Goal: Task Accomplishment & Management: Manage account settings

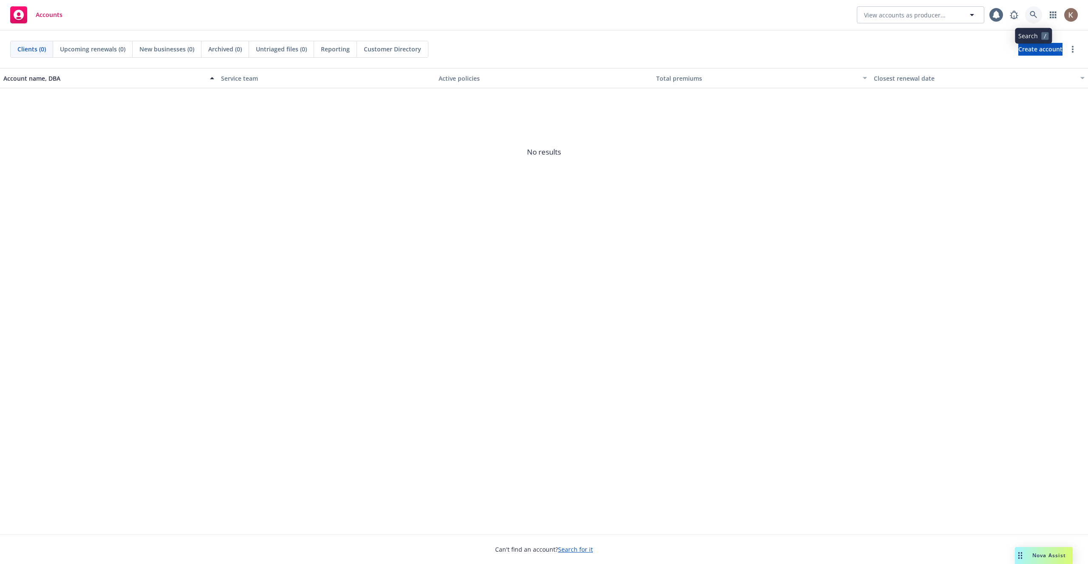
click at [1028, 13] on link at bounding box center [1033, 14] width 17 height 17
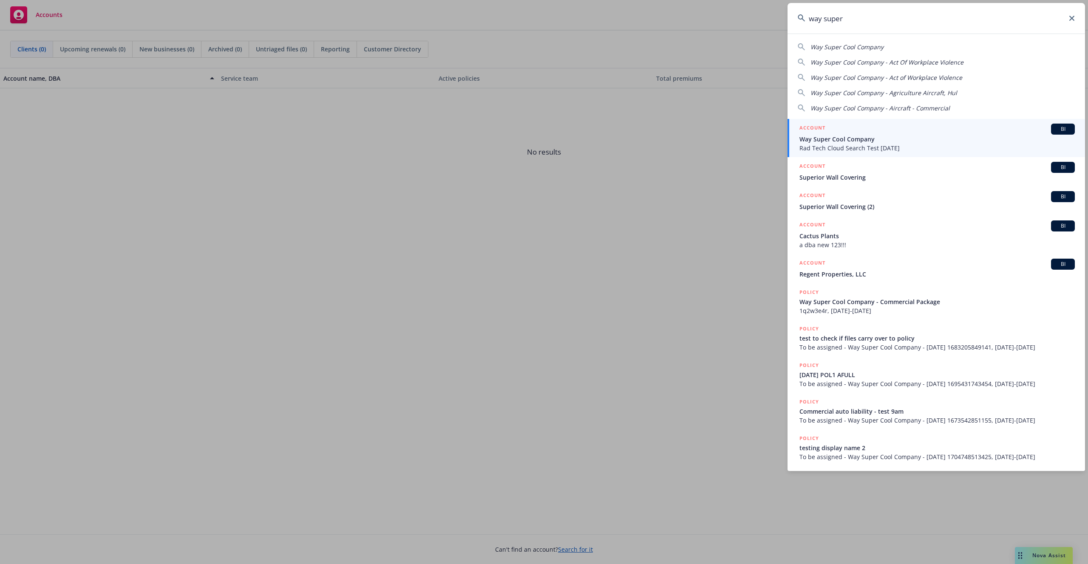
type input "way super"
click at [867, 139] on span "Way Super Cool Company" at bounding box center [936, 139] width 275 height 9
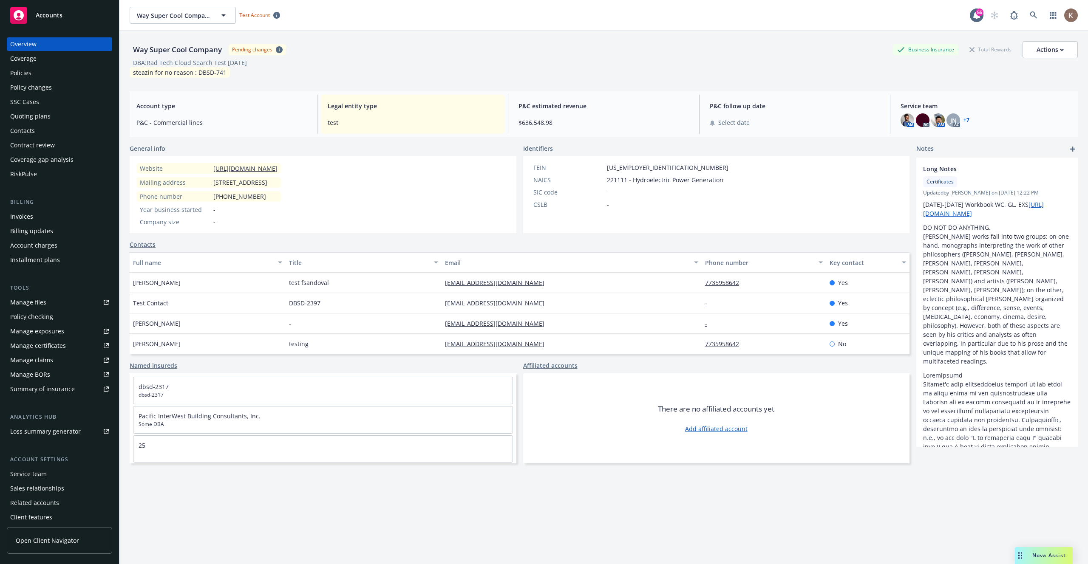
click at [64, 535] on link "Open Client Navigator" at bounding box center [59, 540] width 105 height 27
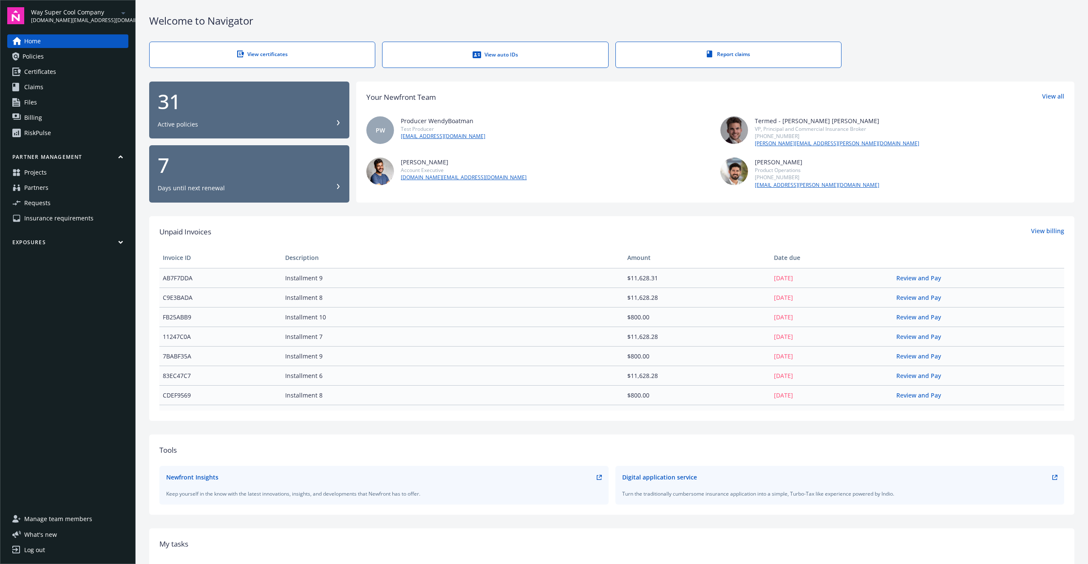
click at [47, 522] on span "Manage team members" at bounding box center [58, 519] width 68 height 14
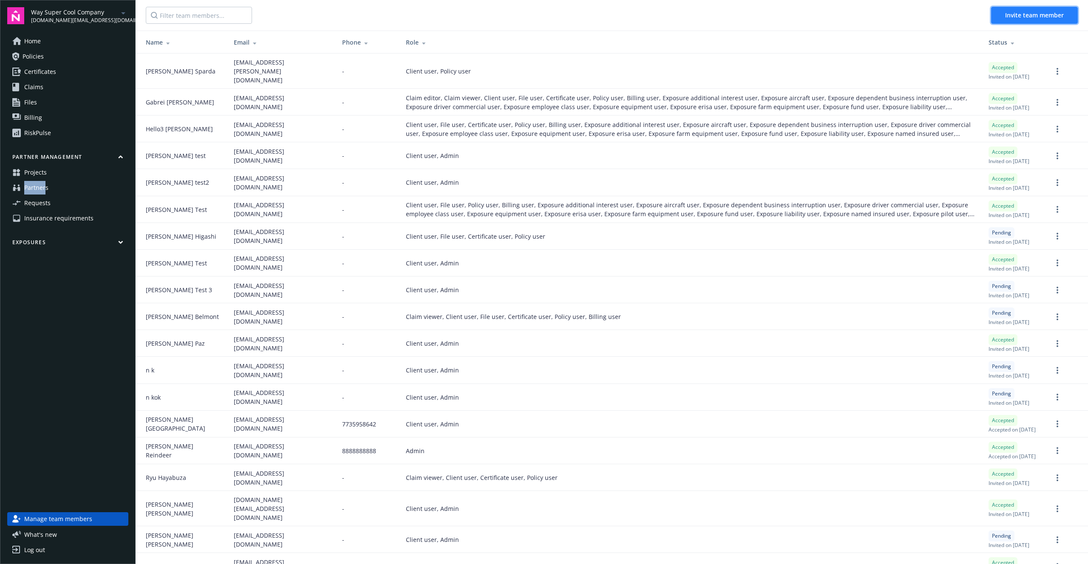
click at [1025, 17] on span "Invite team member" at bounding box center [1034, 15] width 59 height 8
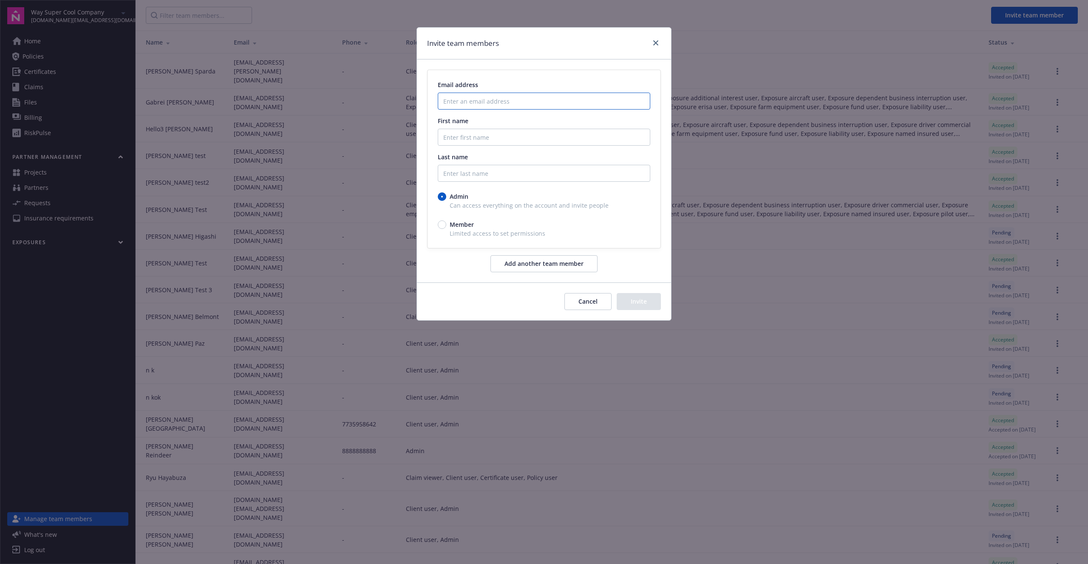
click at [466, 96] on input "Enter an email address" at bounding box center [544, 101] width 212 height 17
type input "lizhuogo@gmail.com"
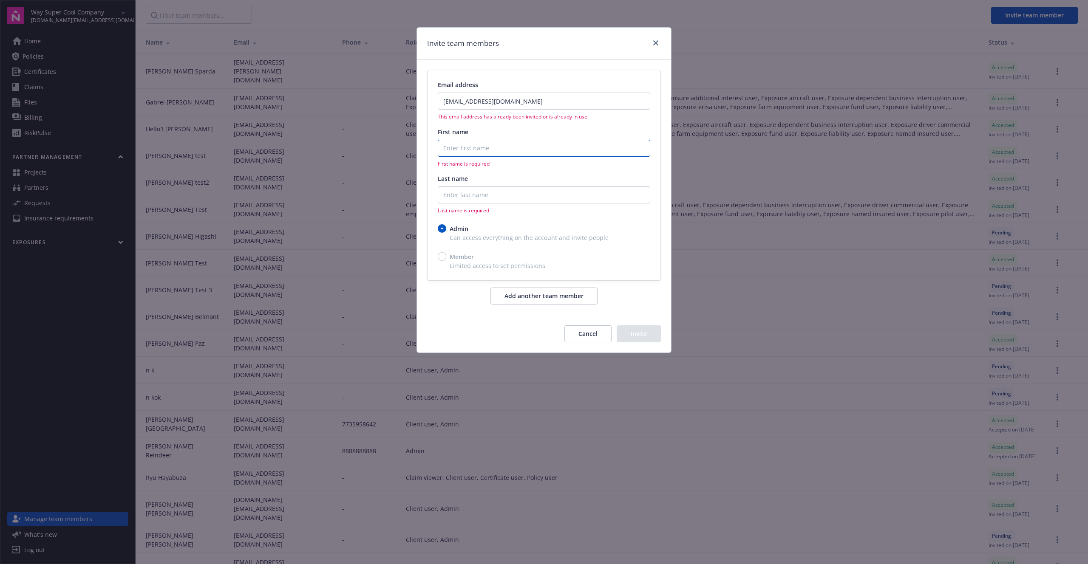
click at [467, 147] on input "First name" at bounding box center [544, 148] width 212 height 17
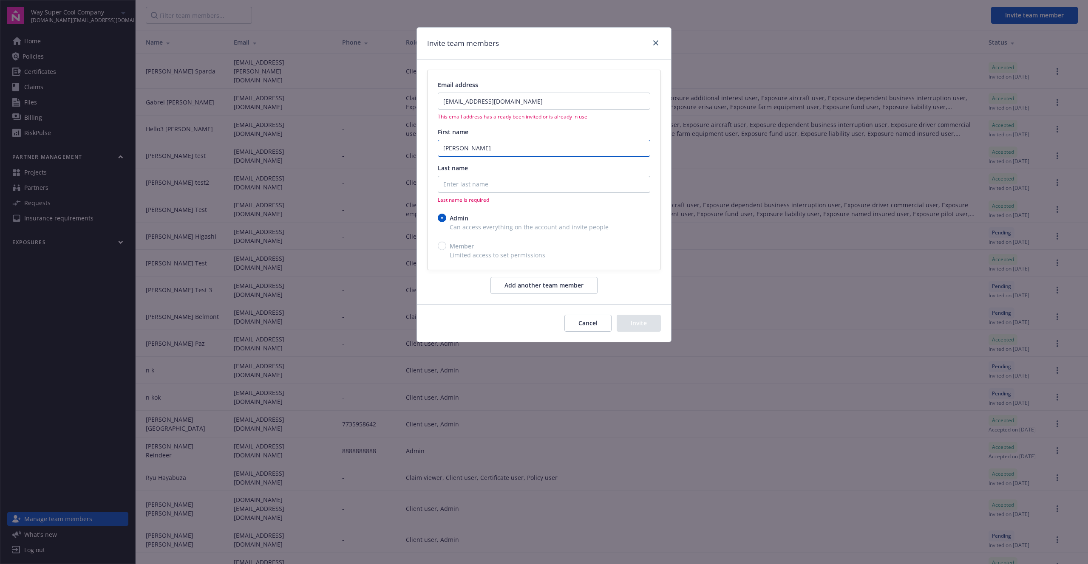
type input "Kevin"
click at [586, 323] on button "Cancel" at bounding box center [587, 323] width 47 height 17
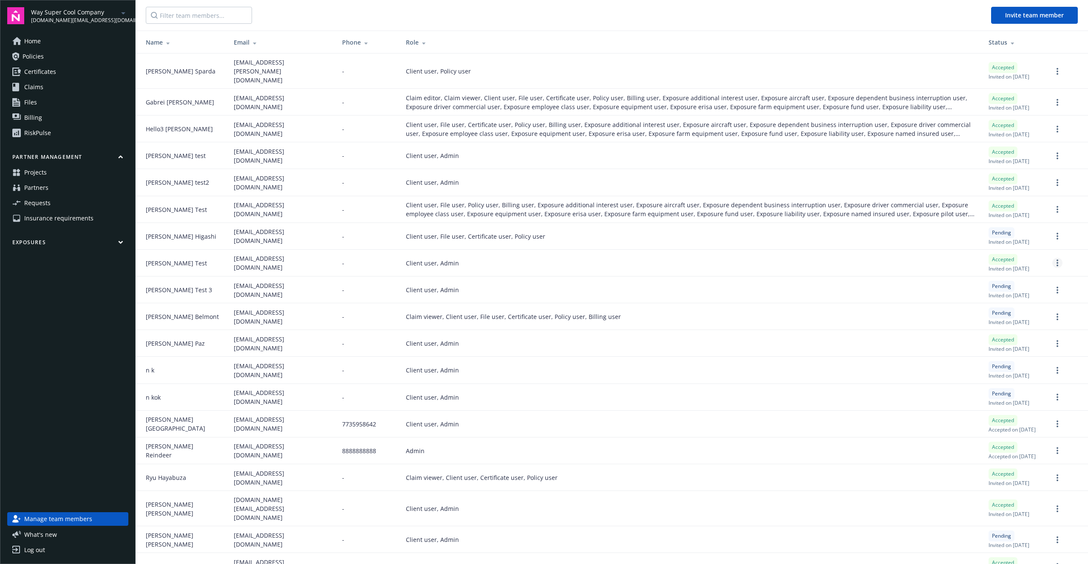
click at [1060, 268] on link "more" at bounding box center [1057, 263] width 10 height 10
click at [1005, 363] on link "Edit permissions" at bounding box center [1012, 360] width 99 height 17
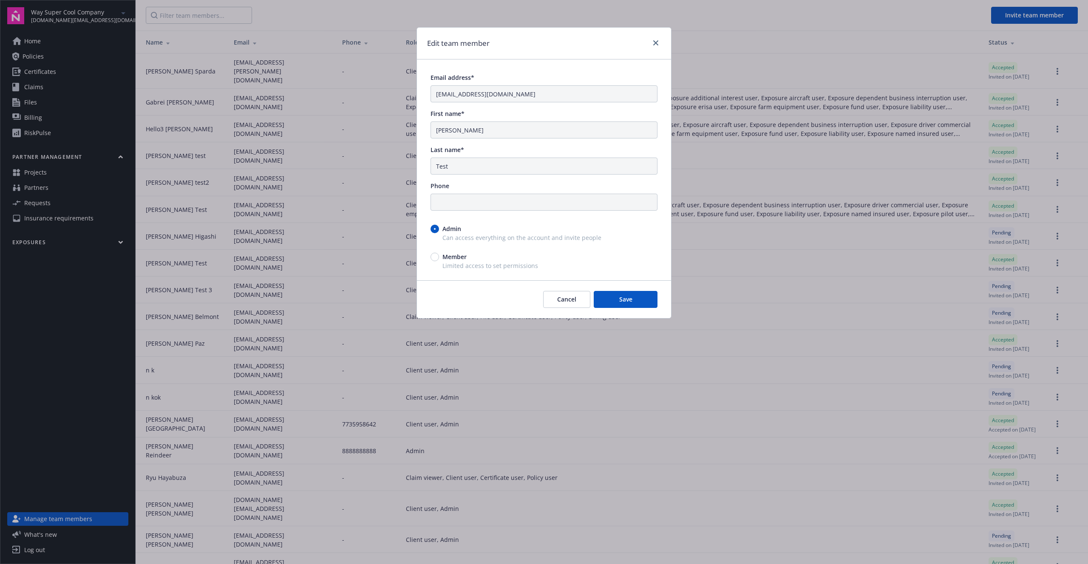
click at [449, 258] on span "Member" at bounding box center [454, 256] width 24 height 9
click at [439, 258] on input "Member" at bounding box center [434, 257] width 8 height 8
radio input "true"
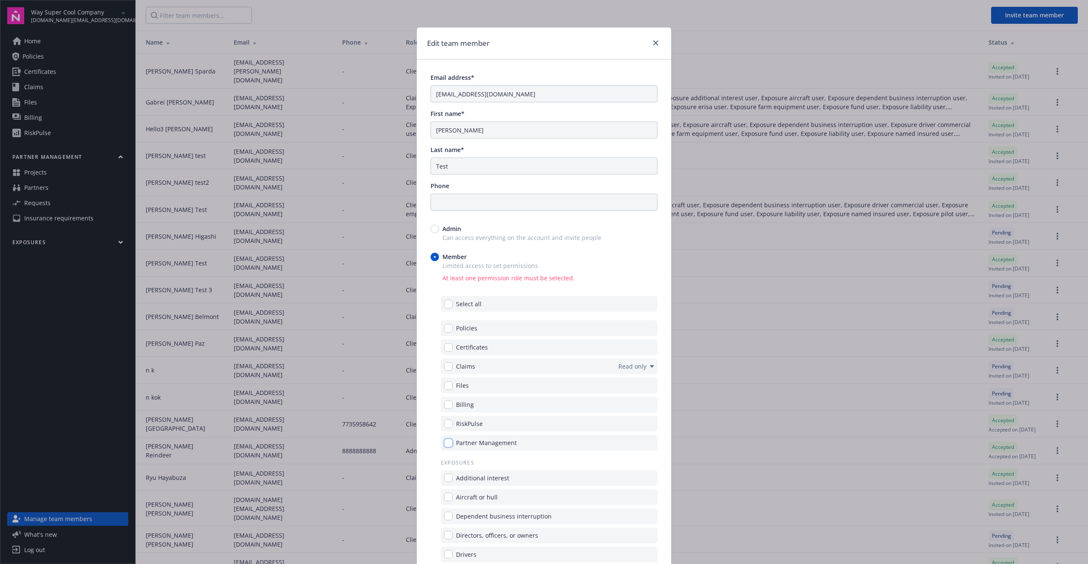
click at [448, 445] on input "checkbox" at bounding box center [448, 443] width 8 height 8
checkbox input "true"
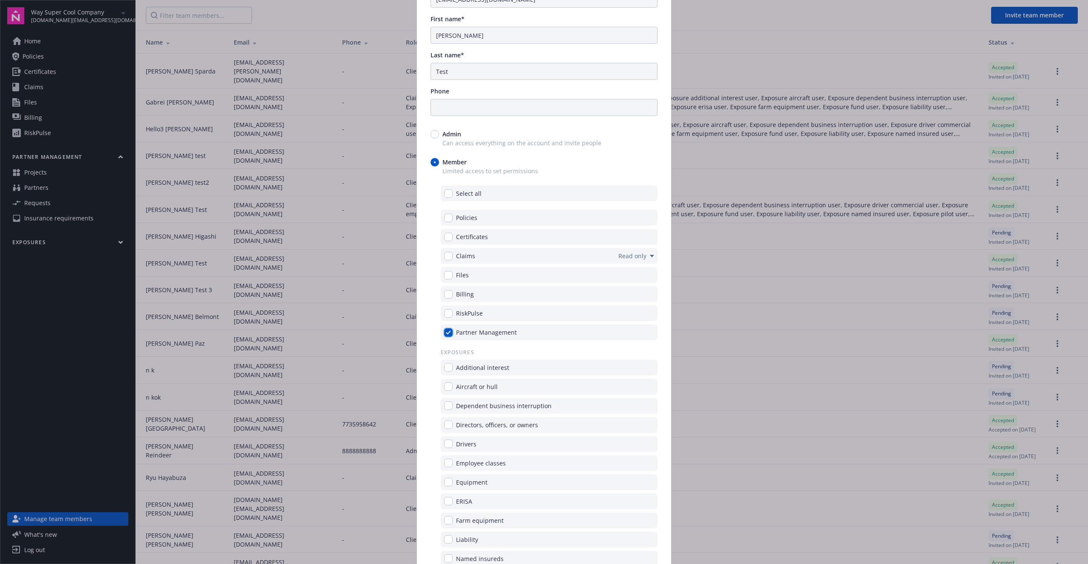
scroll to position [288, 0]
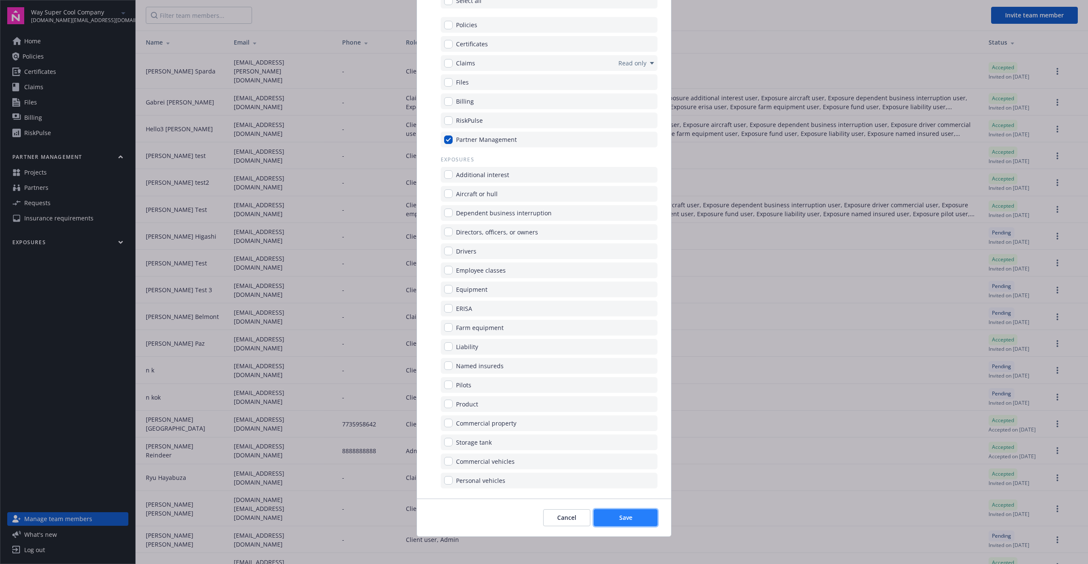
click at [620, 520] on span "Save" at bounding box center [625, 518] width 13 height 8
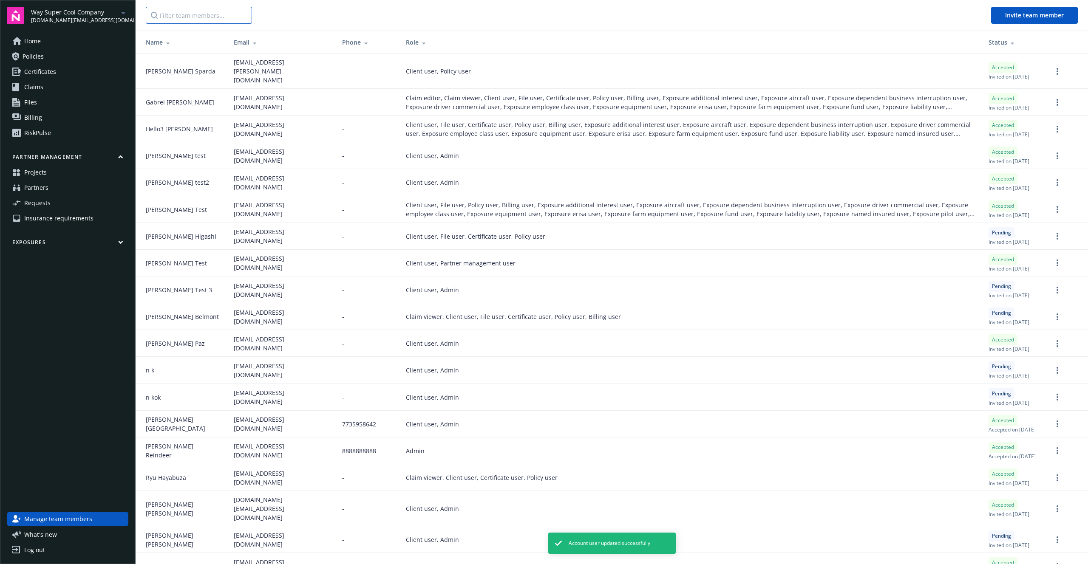
click at [185, 16] on input "Filter team members..." at bounding box center [199, 15] width 106 height 17
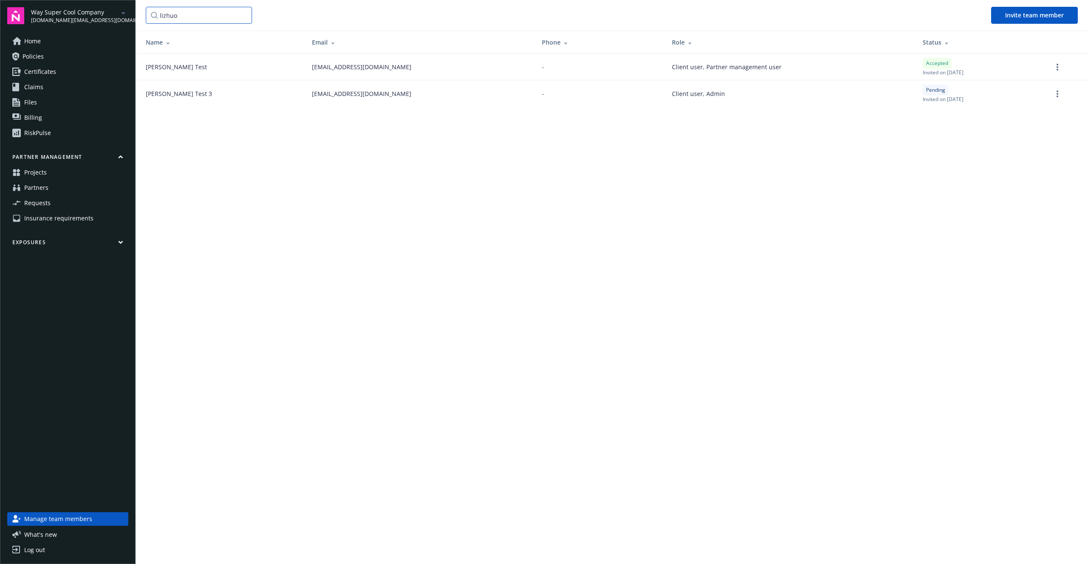
type input "lizhuo"
click at [46, 200] on span "Requests" at bounding box center [37, 203] width 26 height 14
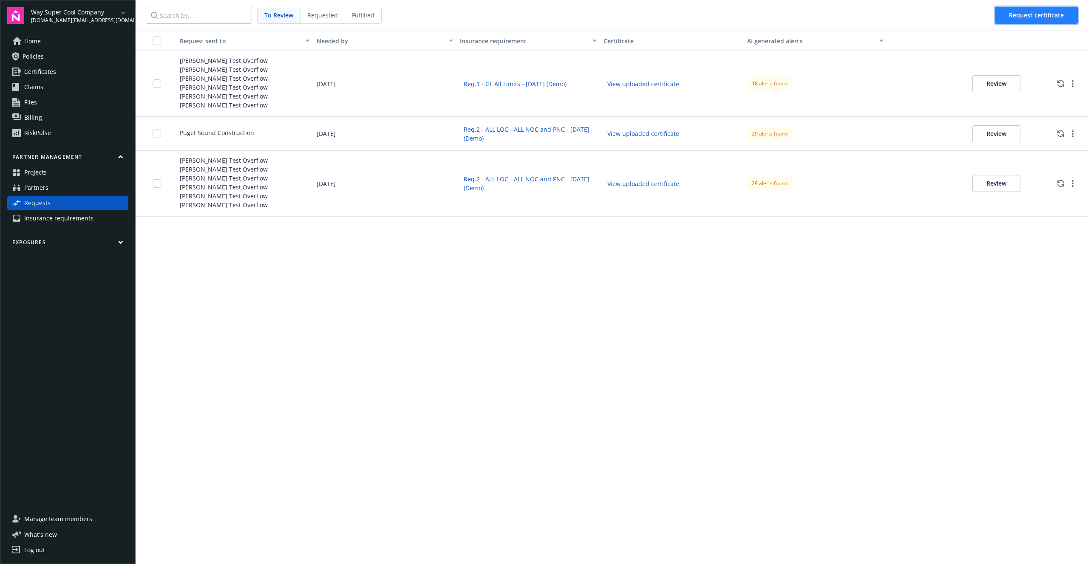
click at [1005, 18] on button "Request certificate" at bounding box center [1036, 15] width 83 height 17
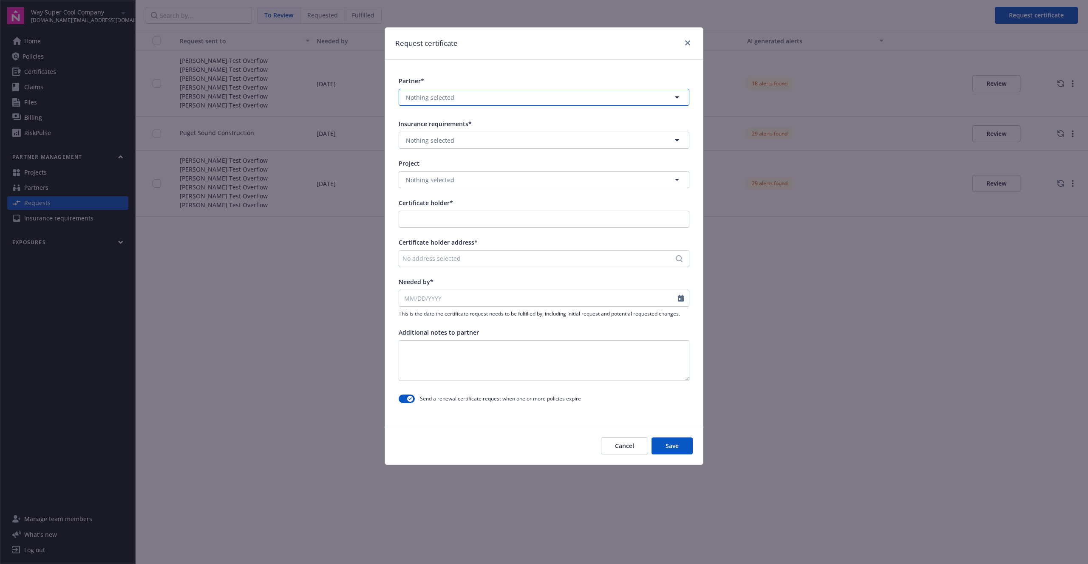
click at [484, 91] on button "Nothing selected" at bounding box center [544, 97] width 291 height 17
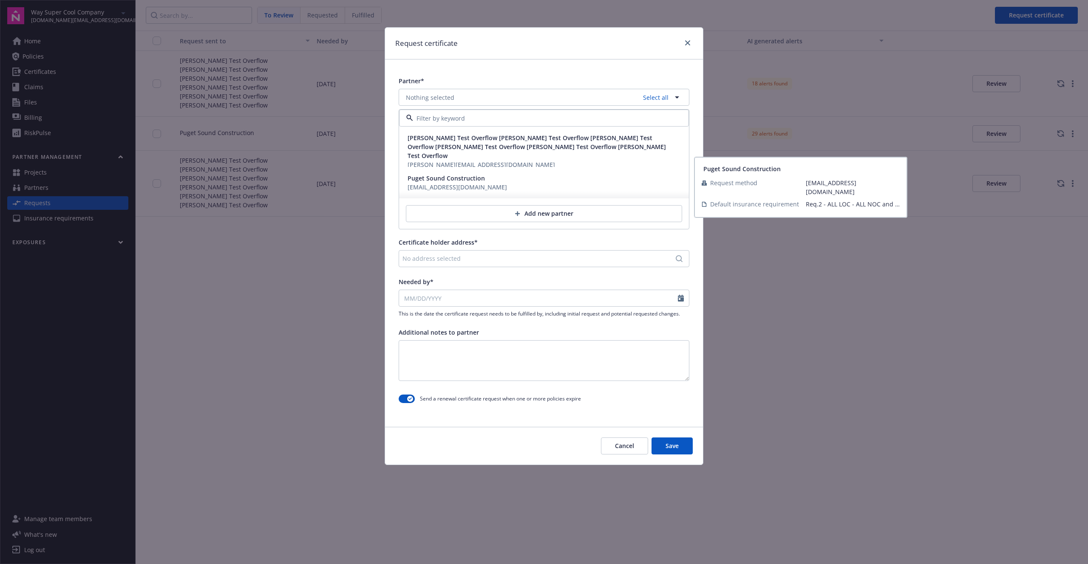
click at [445, 183] on div "contact@psc.com" at bounding box center [457, 187] width 99 height 9
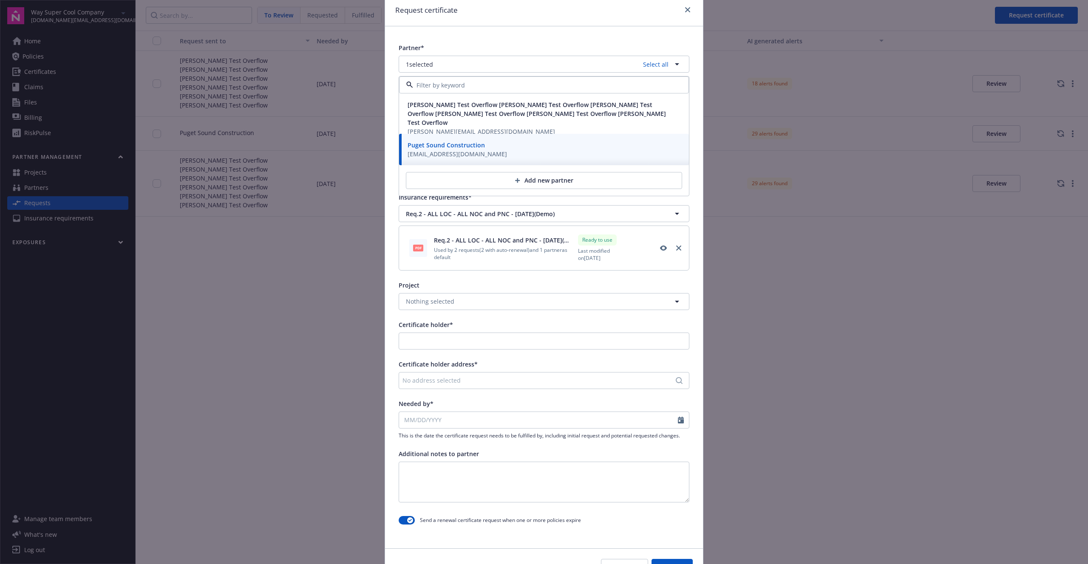
scroll to position [34, 0]
click at [688, 15] on div "Request certificate" at bounding box center [544, 10] width 318 height 32
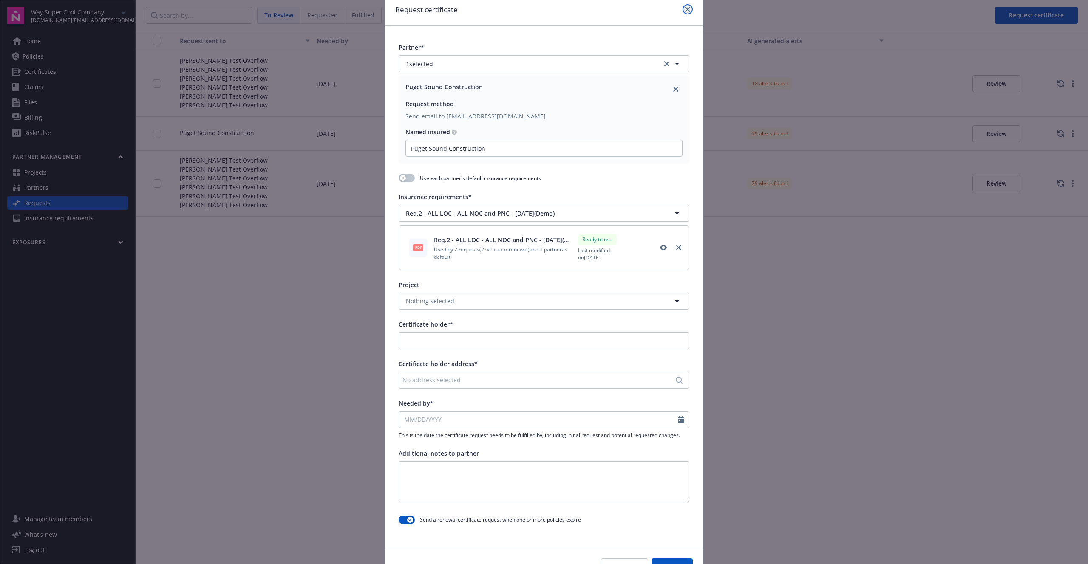
click at [688, 12] on link "close" at bounding box center [687, 9] width 10 height 10
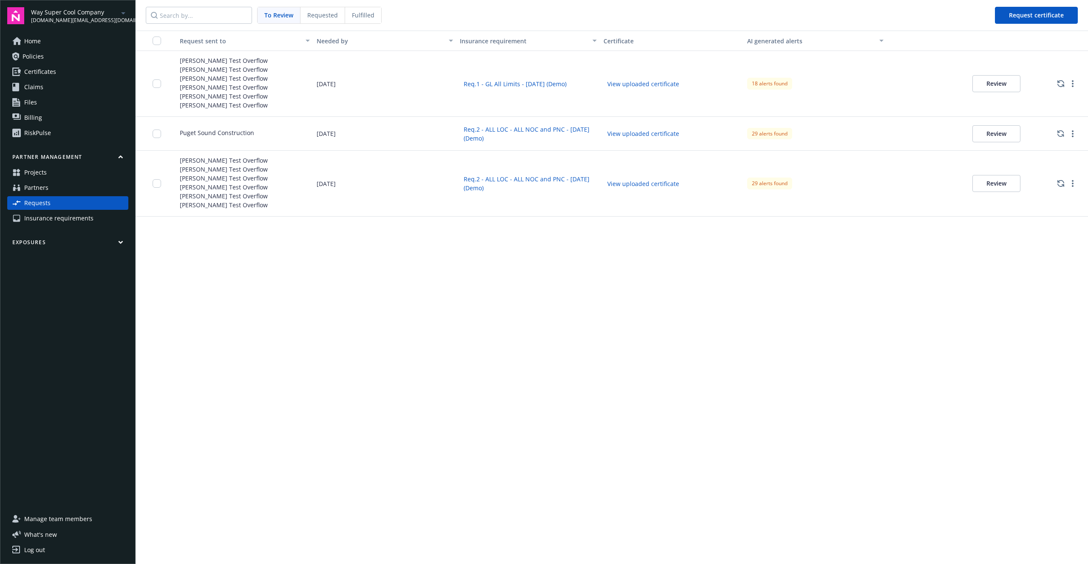
click at [76, 185] on link "Partners" at bounding box center [67, 188] width 121 height 14
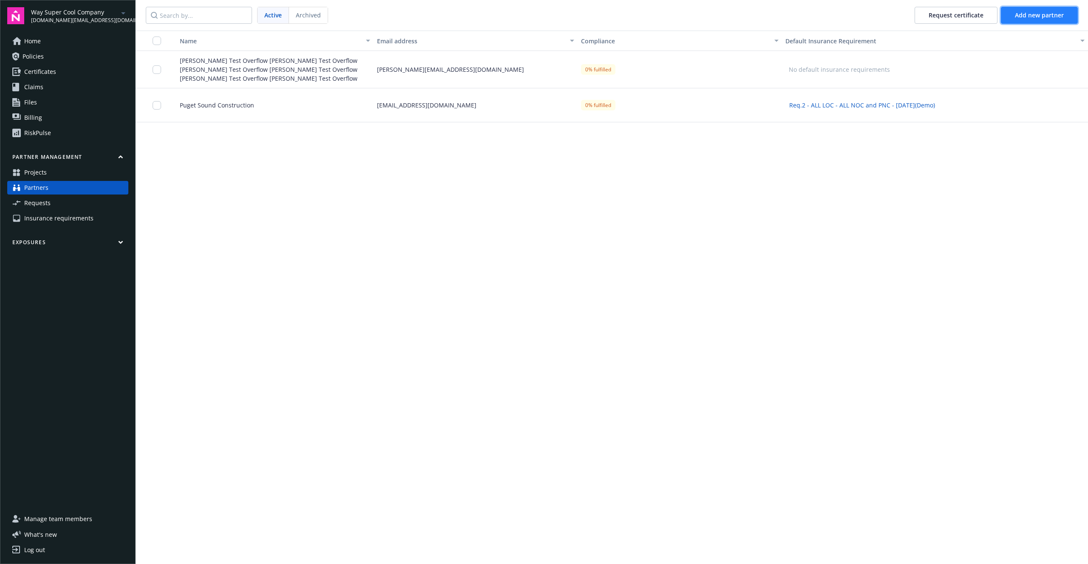
click at [1031, 17] on span "Add new partner" at bounding box center [1039, 15] width 49 height 8
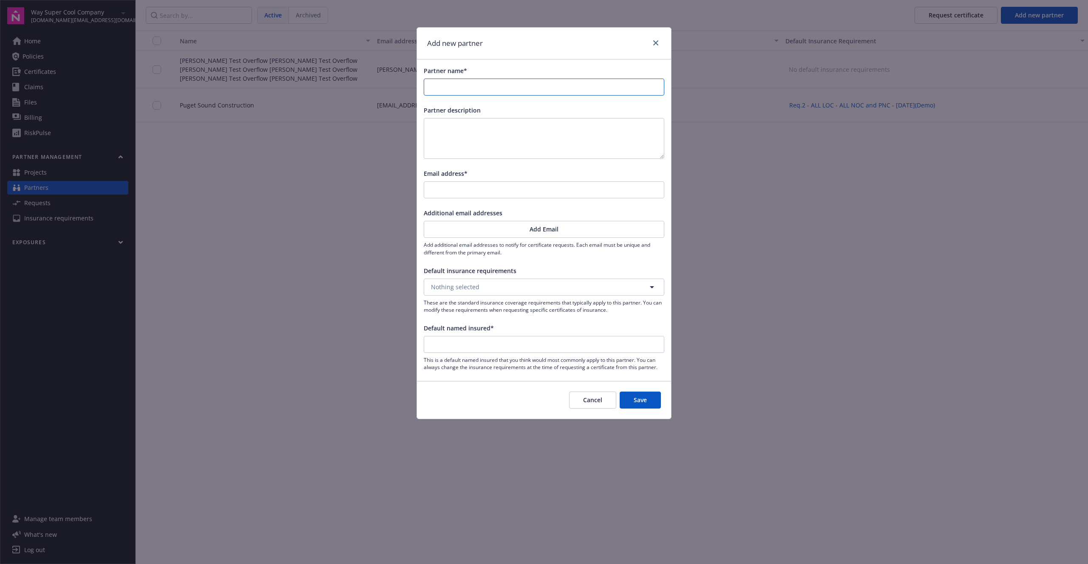
click at [465, 81] on input "Partner name*" at bounding box center [544, 87] width 240 height 16
type input "K"
type input "Ke"
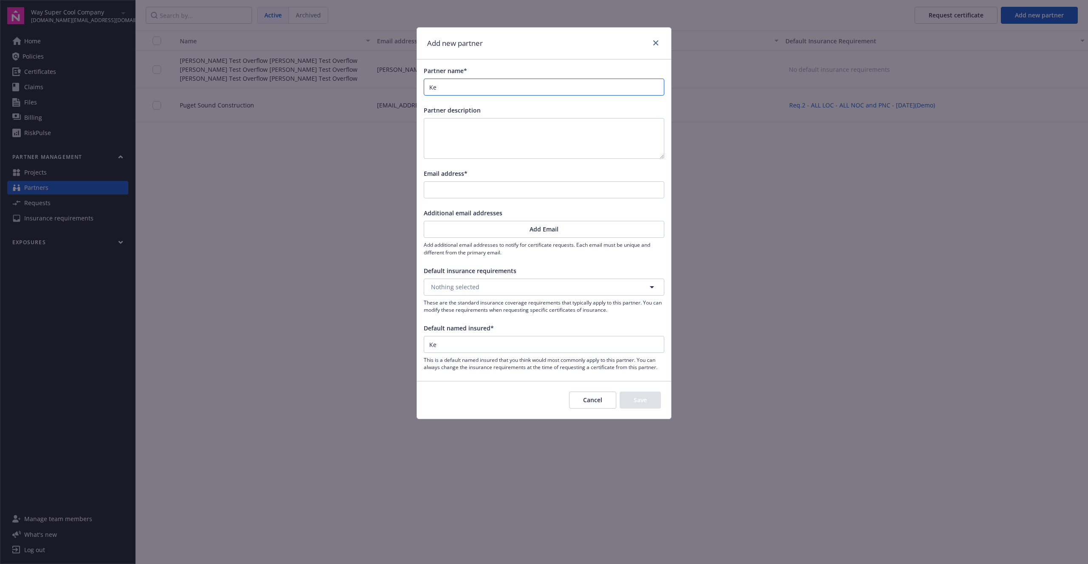
type input "Kev"
type input "Kevi"
type input "Kevin"
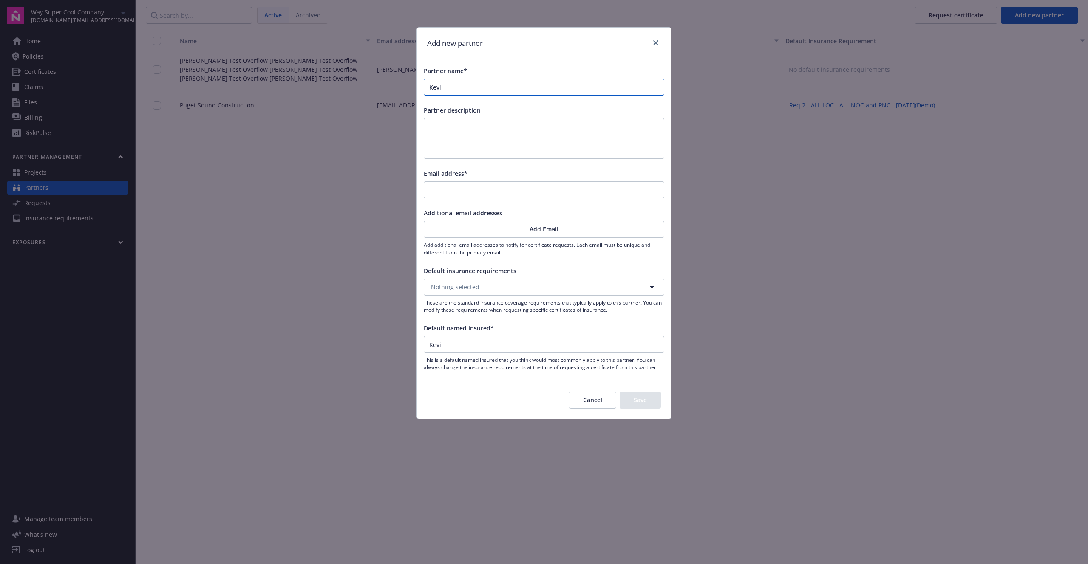
type input "Kevin"
type input "Kevin L"
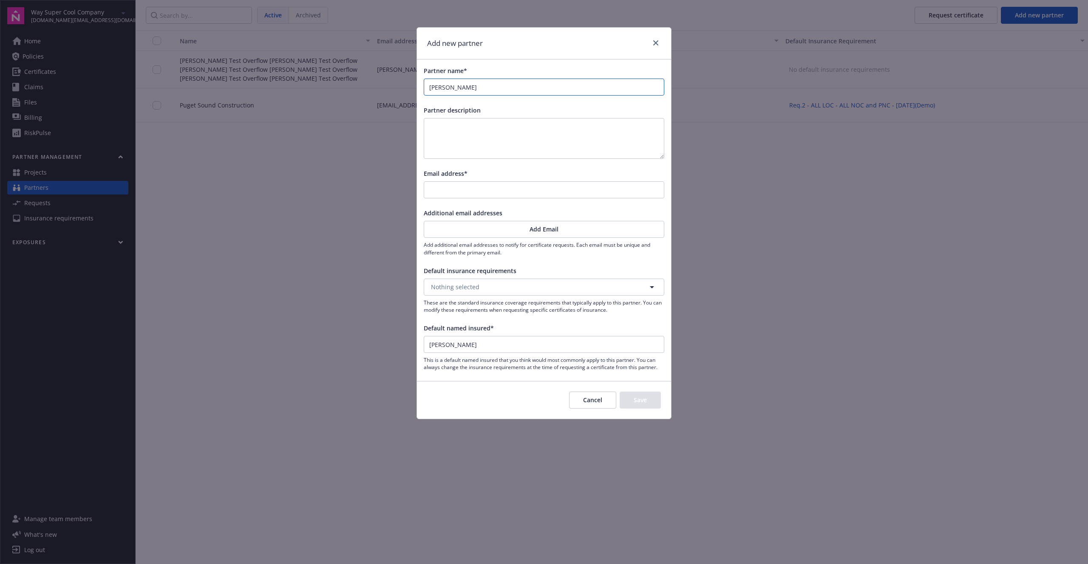
type input "Kevin Li"
type input "Kevin L"
type input "Kevin"
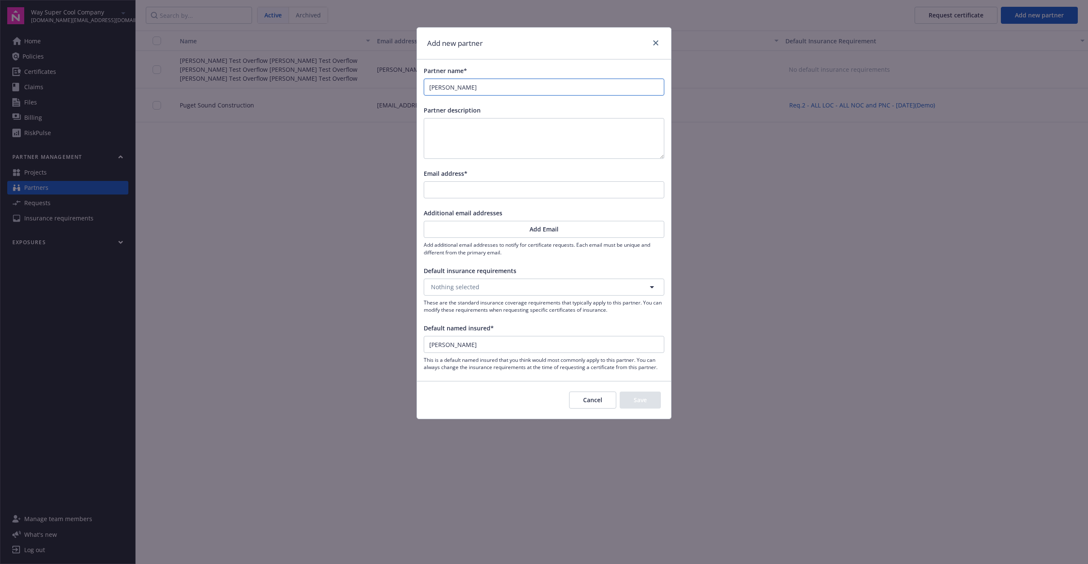
type input "Kevin"
type input "Kevin T"
type input "Kevin Te"
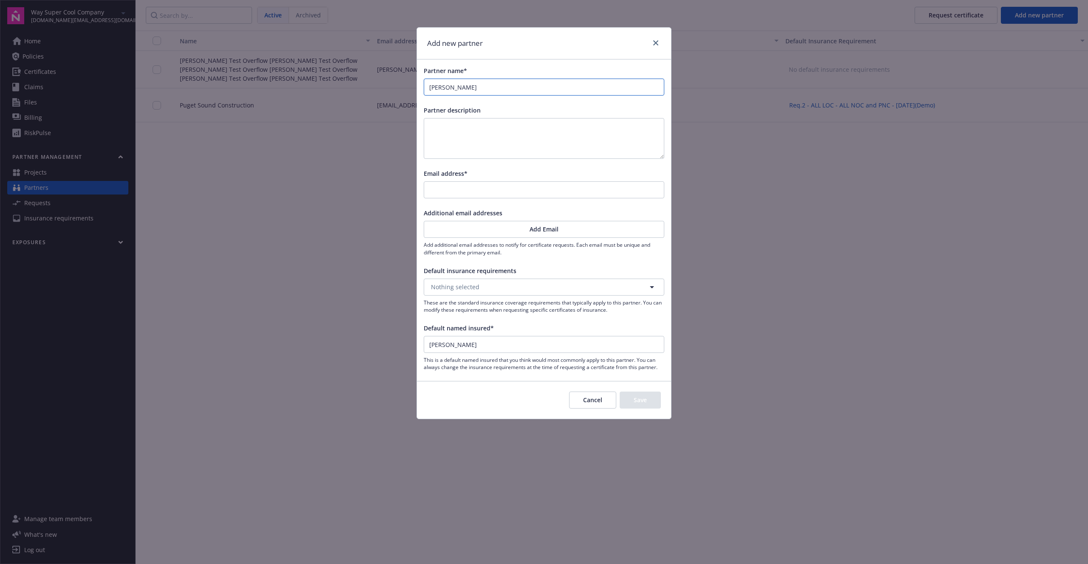
type input "Kevin Tes"
type input "[PERSON_NAME]"
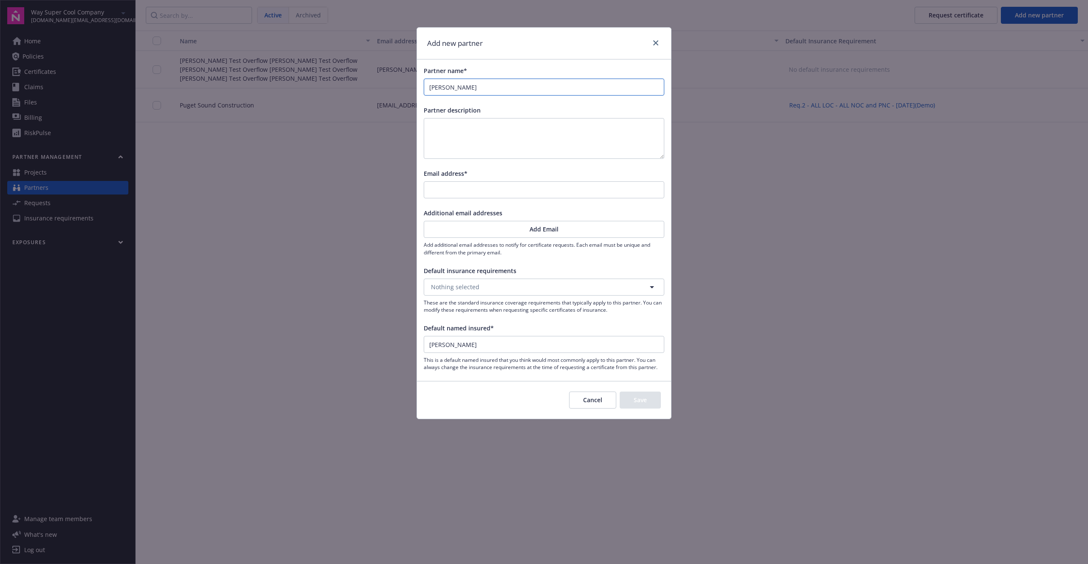
type input "[PERSON_NAME]"
type input "Kevin Test E"
type input "Kevin Test Em"
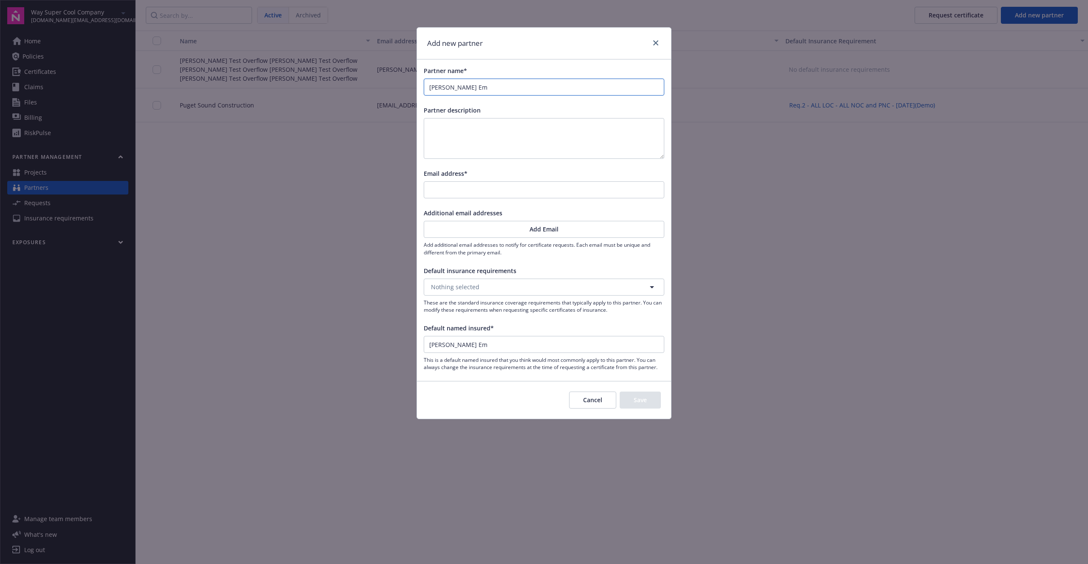
type input "Kevin Test Ema"
type input "Kevin Test Emai"
type input "Kevin Test Email"
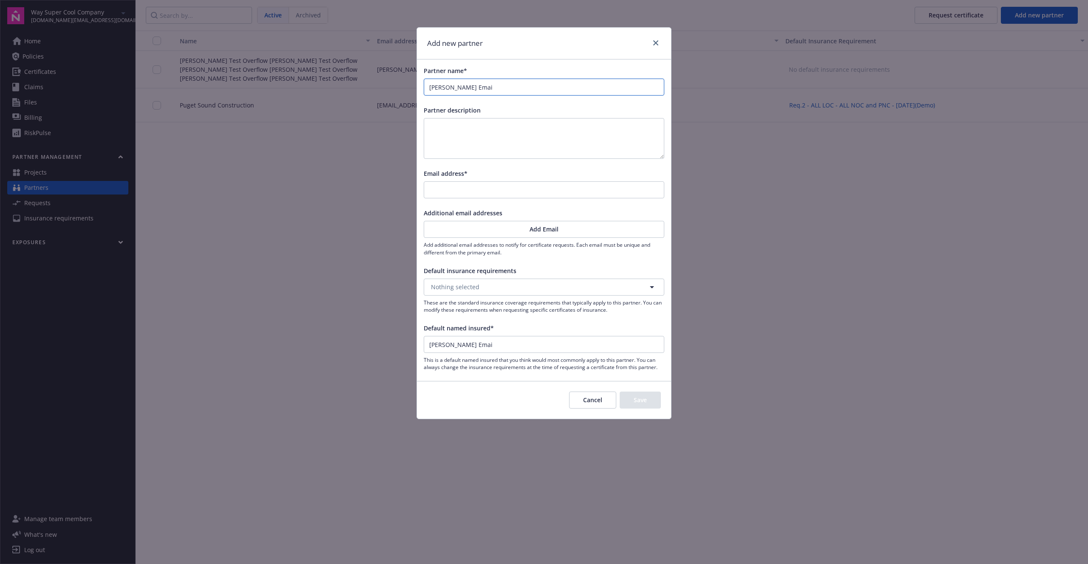
type input "Kevin Test Email"
type input "Kevin Test Emai"
type input "Kevin Test Ema"
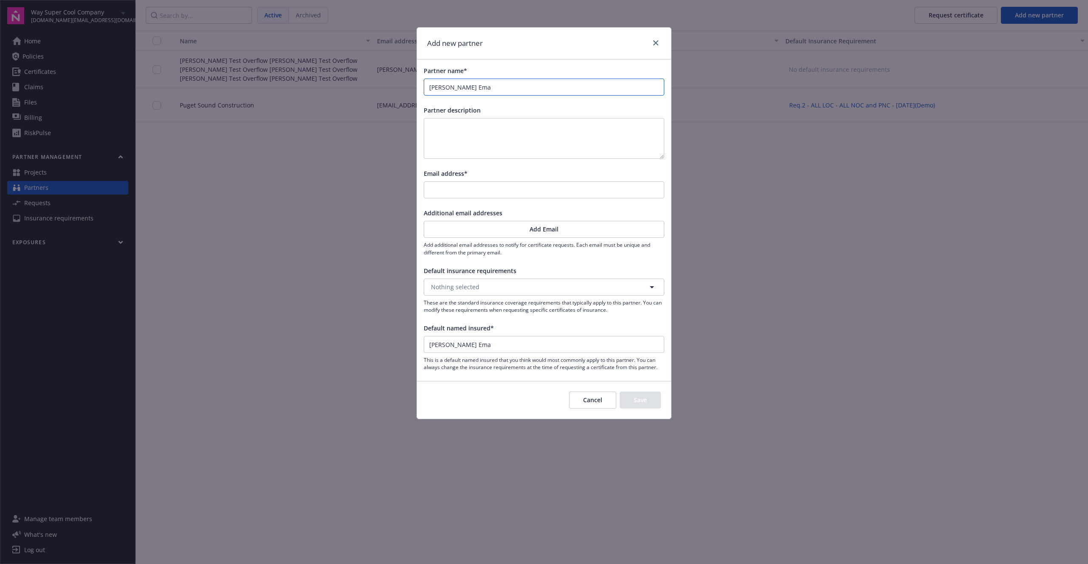
type input "Kevin Test Em"
type input "Kevin Test E"
type input "[PERSON_NAME]"
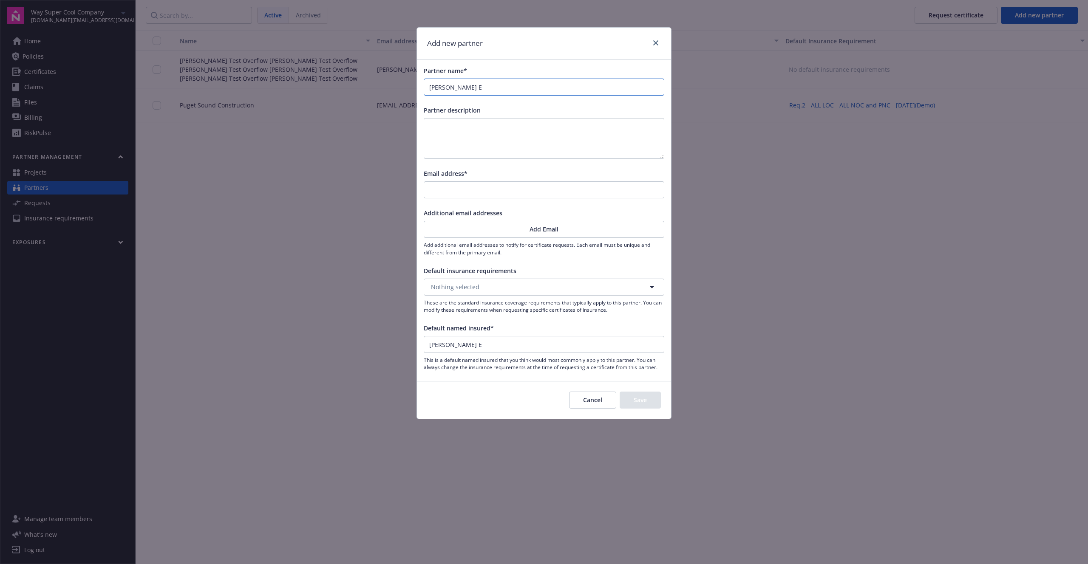
type input "[PERSON_NAME]"
click at [449, 200] on div "Partner name* Kevin Test Partner description Email address* Additional email ad…" at bounding box center [544, 218] width 254 height 318
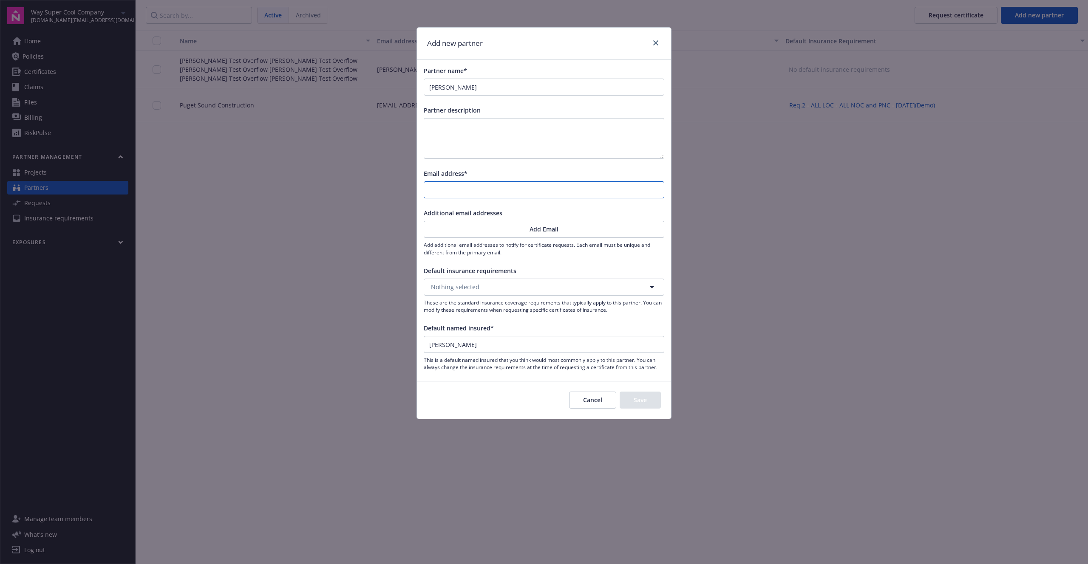
click at [467, 192] on input "Email address*" at bounding box center [544, 190] width 240 height 16
click at [448, 193] on input "kevin.li@newfront.com" at bounding box center [544, 190] width 240 height 16
type input "kevin.li+partner@newfront.com"
click at [505, 290] on button "Nothing selected" at bounding box center [544, 287] width 241 height 17
click at [498, 318] on div "Req.2 - ALL LOC - ALL NOC and PNC - [DATE](Demo)" at bounding box center [544, 311] width 239 height 23
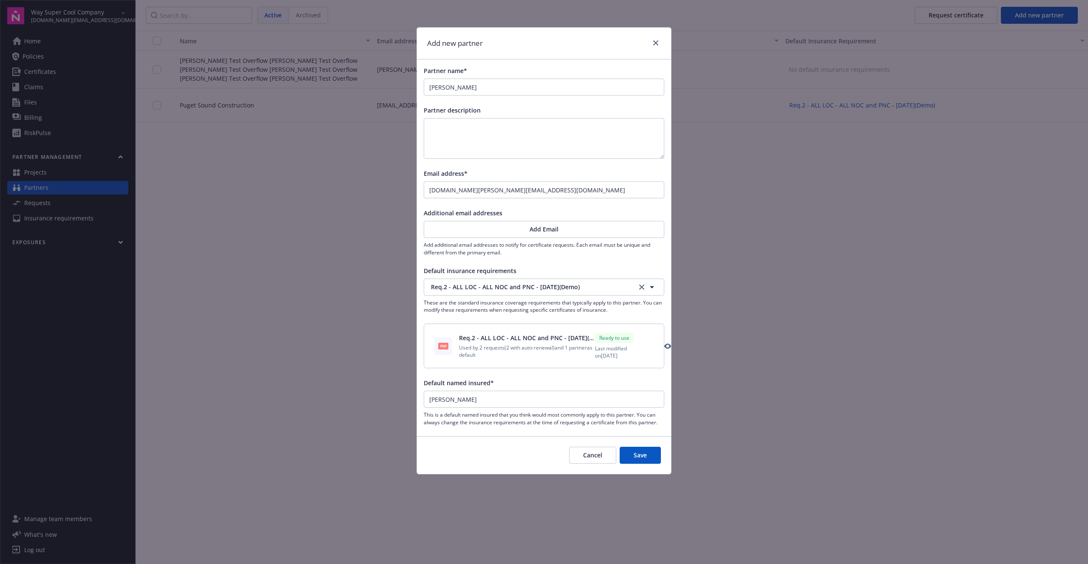
click at [647, 463] on button "Save" at bounding box center [640, 455] width 41 height 17
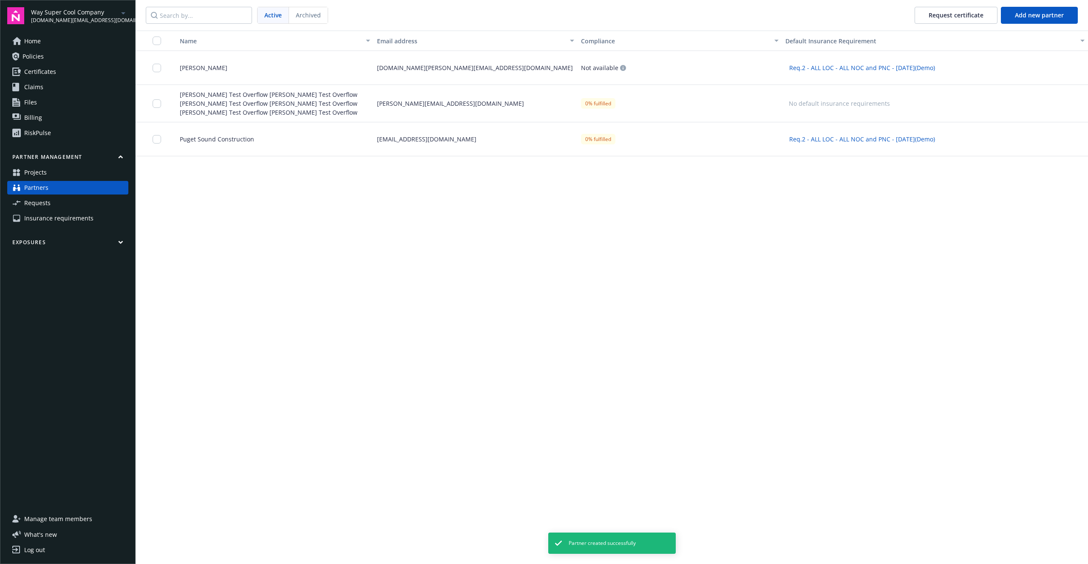
click at [509, 72] on div "kevin.li+partner@newfront.com" at bounding box center [476, 68] width 204 height 34
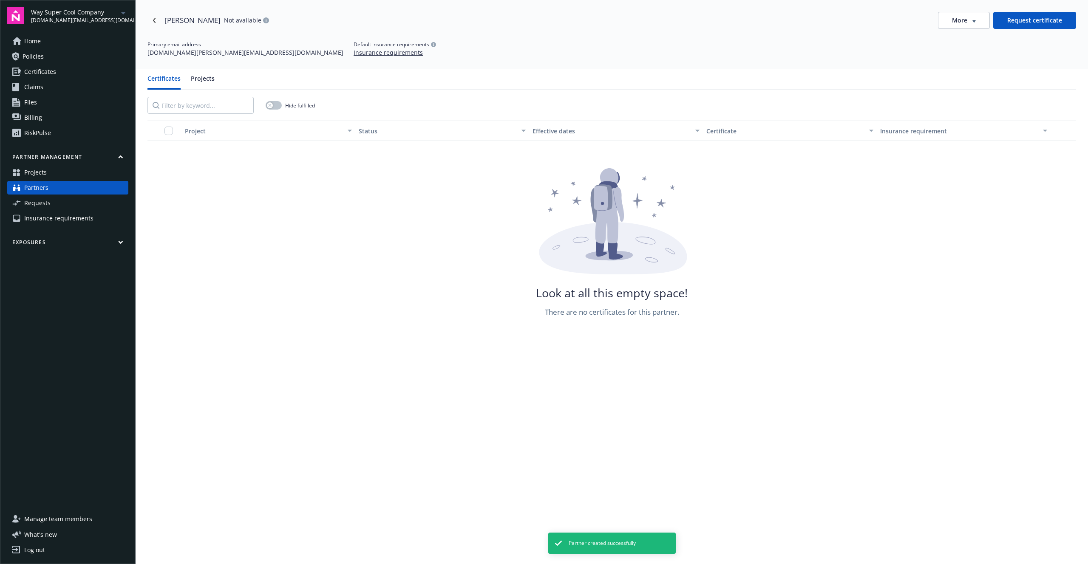
click at [1047, 19] on button "Request certificate" at bounding box center [1034, 20] width 83 height 17
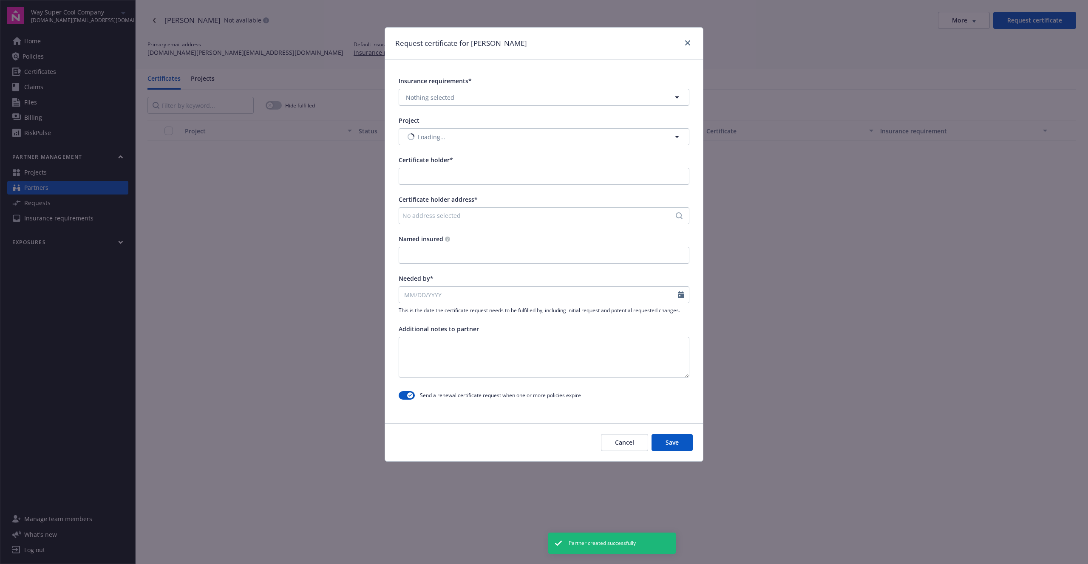
type input "[PERSON_NAME]"
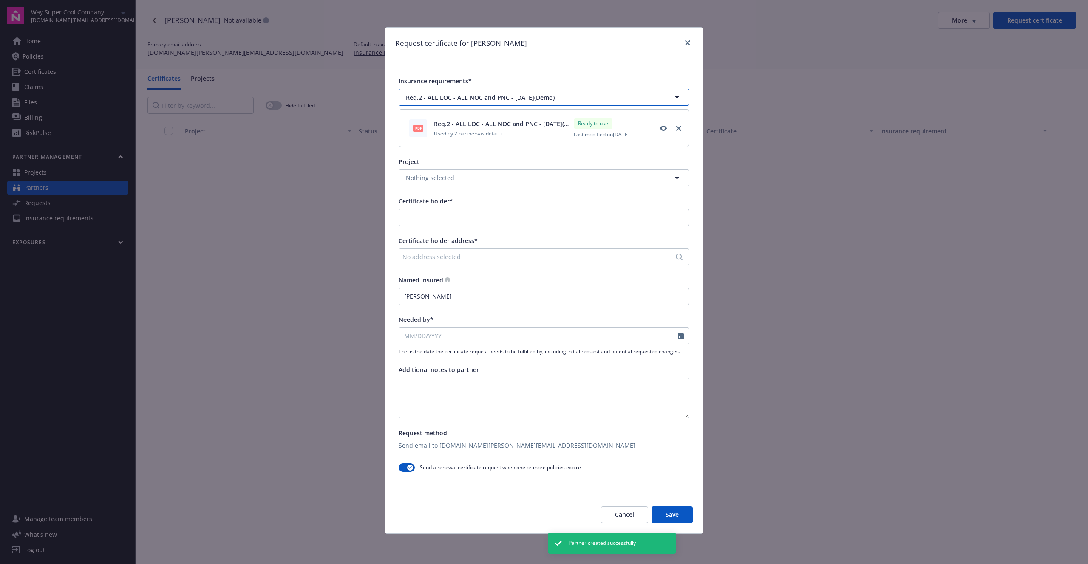
click at [466, 96] on span "Req.2 - ALL LOC - ALL NOC and PNC - [DATE](Demo)" at bounding box center [525, 97] width 239 height 9
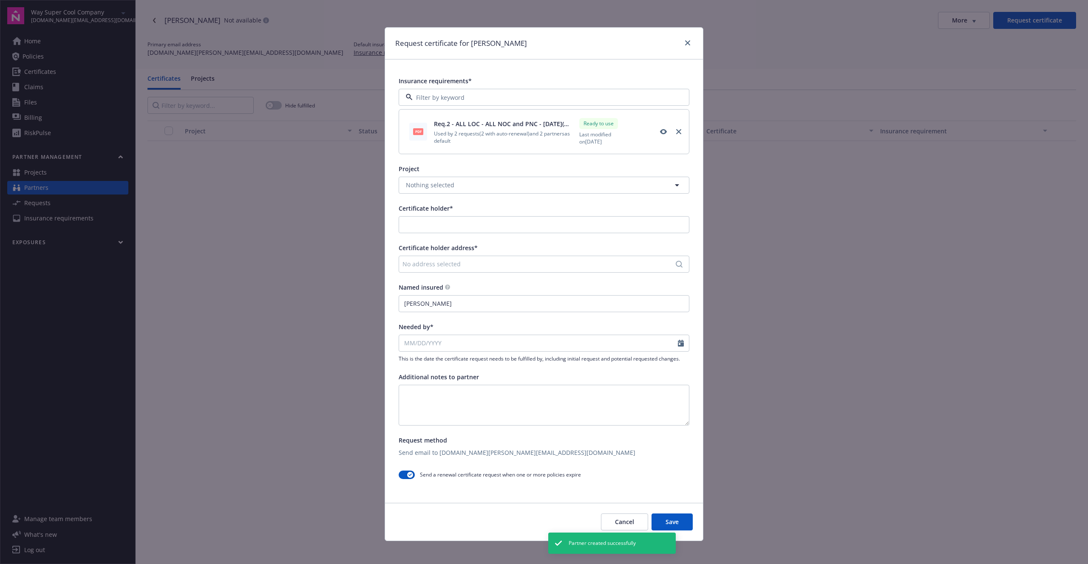
click at [504, 70] on div "Insurance requirements* Req.2 - ALL LOC - ALL NOC and PNC - Apr 29(Demo) Req.1 …" at bounding box center [544, 279] width 318 height 440
click at [467, 189] on button "Nothing selected" at bounding box center [544, 185] width 291 height 17
click at [468, 209] on span "[GEOGRAPHIC_DATA]" at bounding box center [438, 208] width 60 height 9
click at [469, 229] on input "Certificate holder*" at bounding box center [544, 225] width 290 height 16
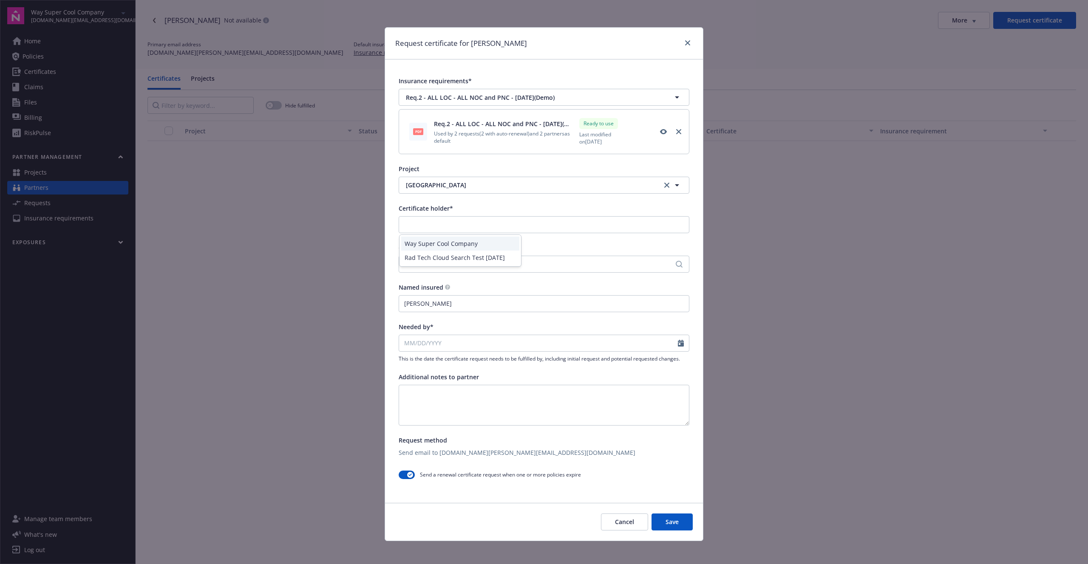
click at [464, 244] on div "Way Super Cool Company" at bounding box center [460, 244] width 118 height 14
type input "Way Super Cool Company"
click at [461, 261] on div "No address selected" at bounding box center [539, 264] width 275 height 9
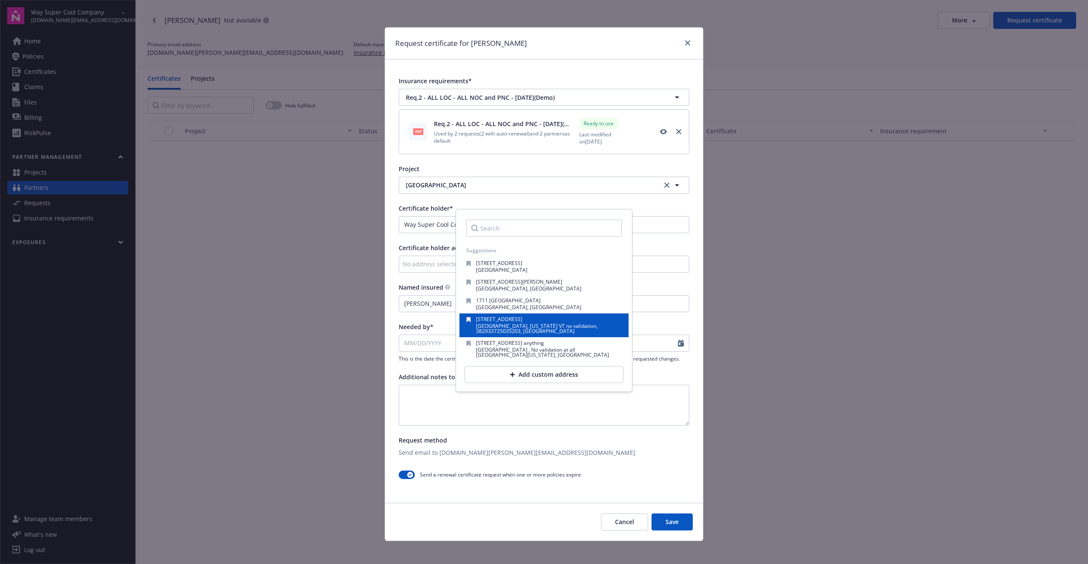
click at [499, 321] on span "666 Devil Street" at bounding box center [499, 319] width 46 height 7
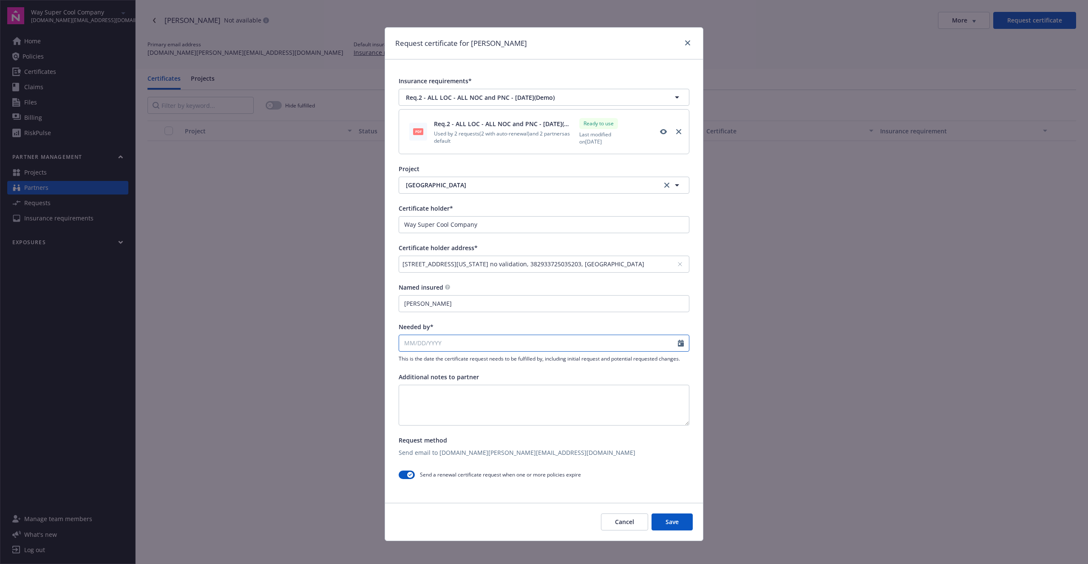
select select "10"
click at [447, 350] on div "January February March April May June July August September October November De…" at bounding box center [544, 349] width 291 height 28
click at [479, 440] on span "31" at bounding box center [477, 444] width 11 height 11
type input "10/31/2025"
click at [666, 515] on button "Save" at bounding box center [671, 522] width 41 height 17
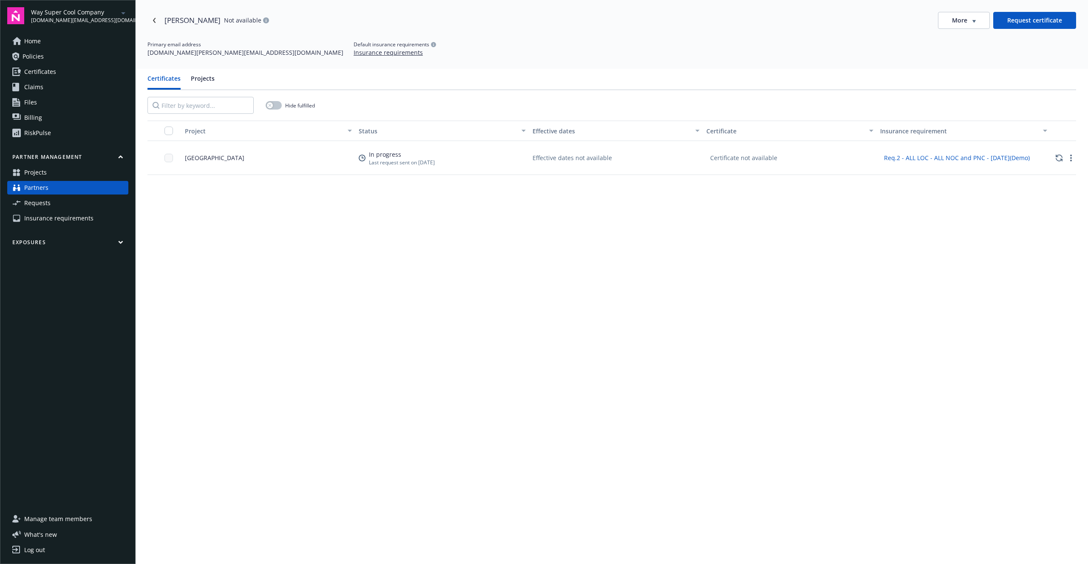
click at [654, 345] on div "Project Status Effective dates Certificate Insurance requirement Bellevue Downt…" at bounding box center [611, 388] width 928 height 534
click at [670, 221] on div "Project Status Effective dates Certificate Insurance requirement Bellevue Downt…" at bounding box center [611, 388] width 928 height 534
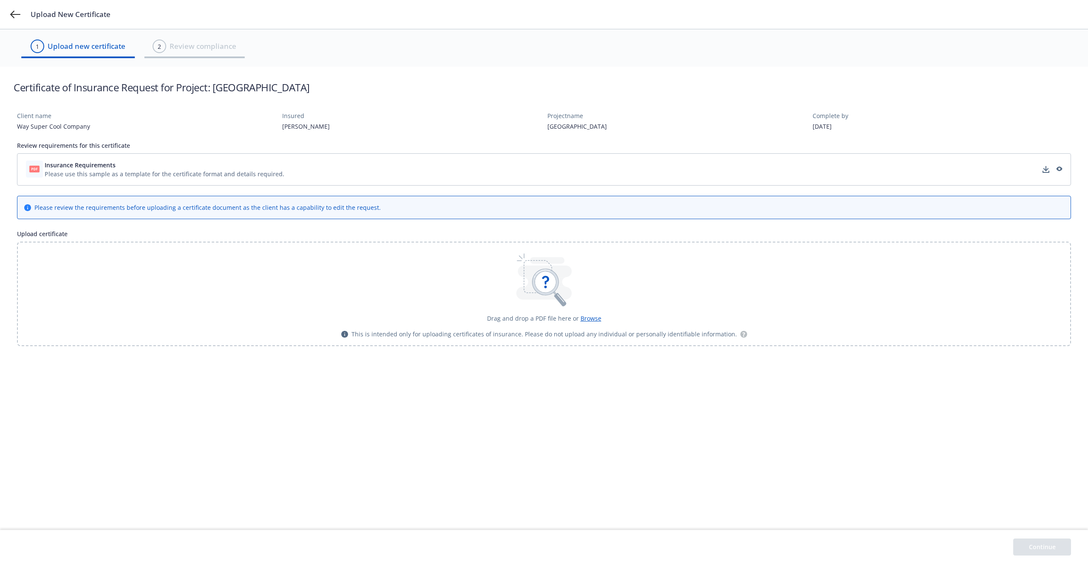
click at [535, 288] on icon at bounding box center [545, 282] width 26 height 26
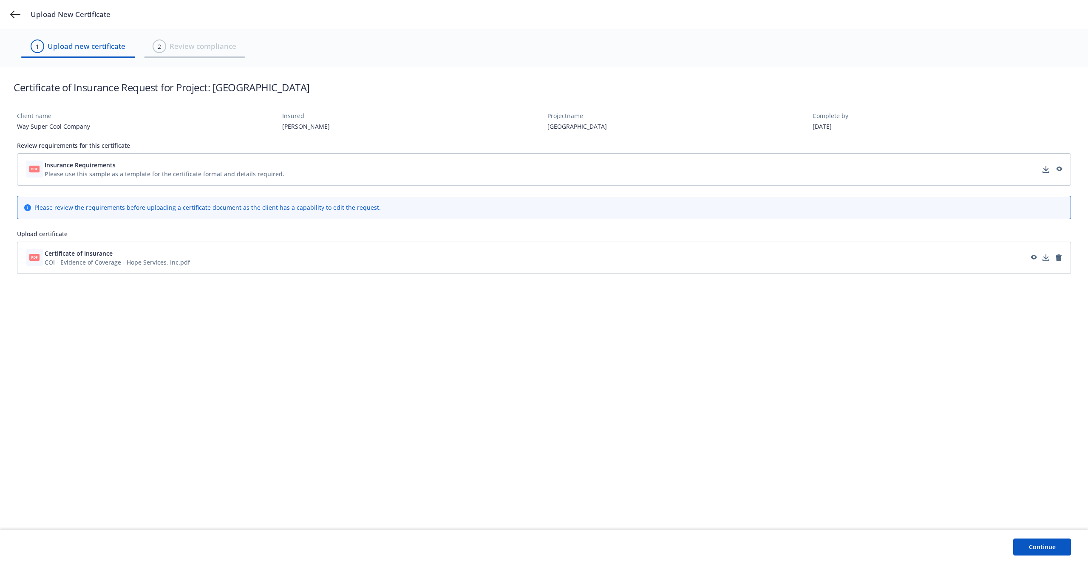
click at [1020, 550] on button "Continue" at bounding box center [1042, 547] width 58 height 17
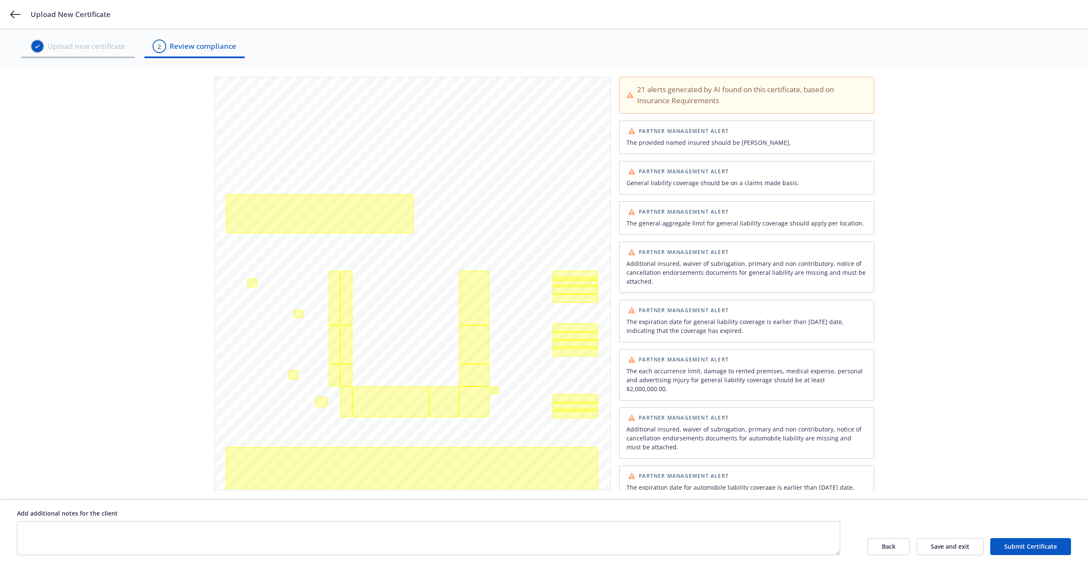
click at [1023, 547] on button "Submit Certificate" at bounding box center [1030, 546] width 81 height 17
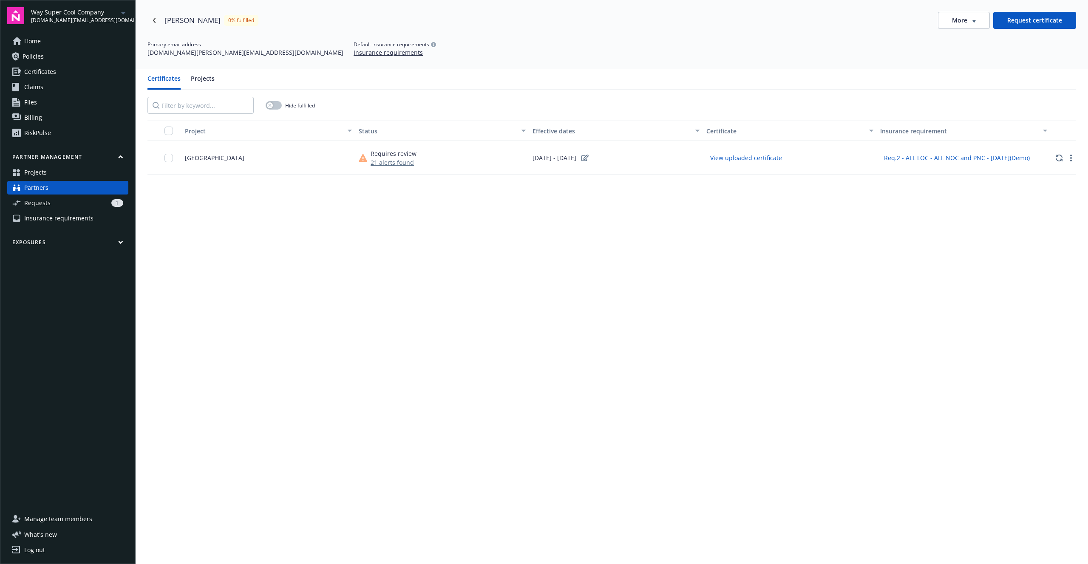
click at [55, 518] on span "Manage team members" at bounding box center [58, 519] width 68 height 14
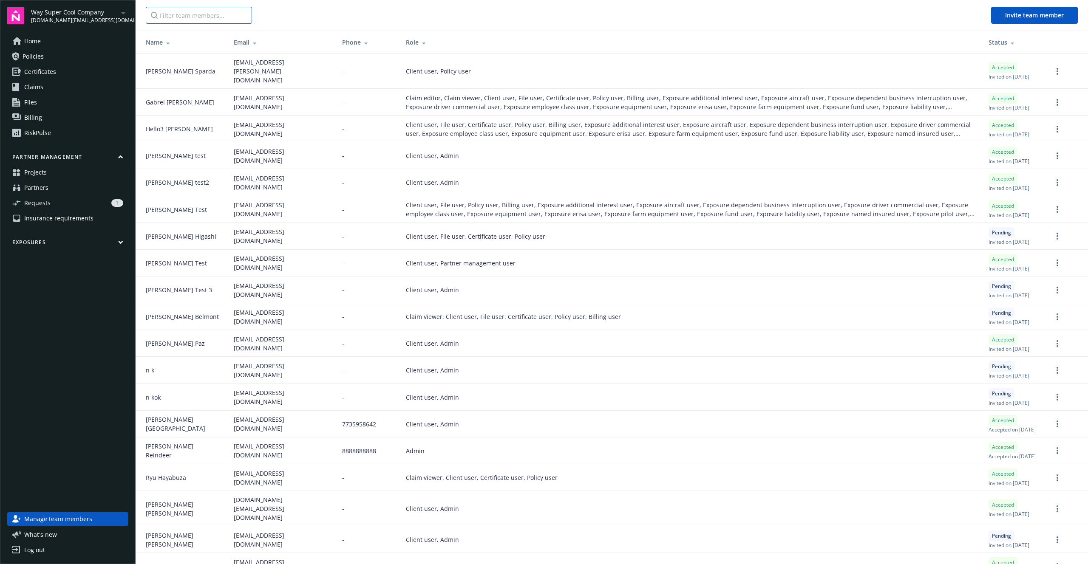
click at [215, 17] on input "Filter team members..." at bounding box center [199, 15] width 106 height 17
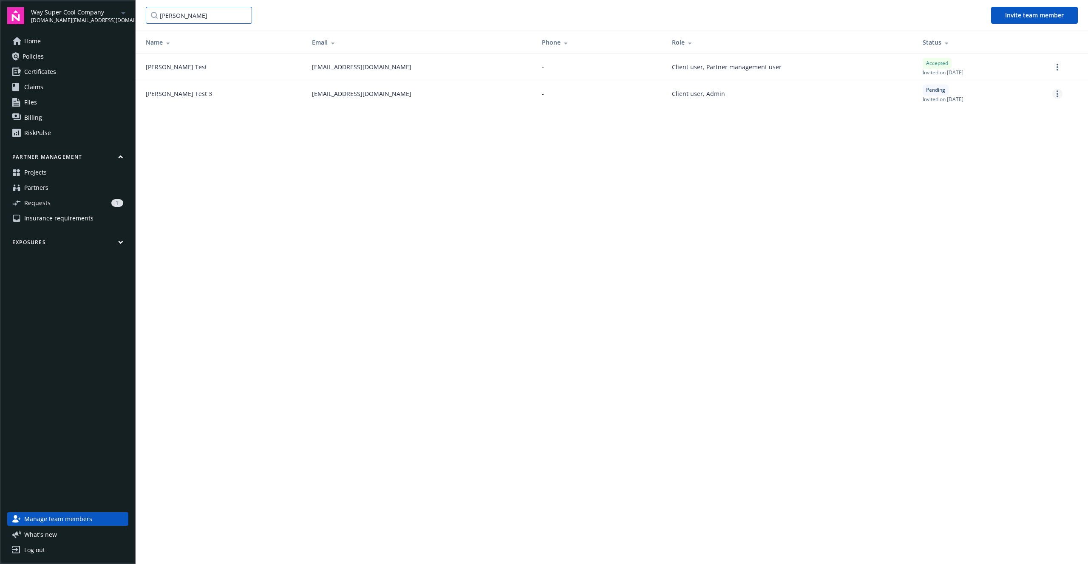
type input "kevin"
click at [1061, 91] on link "more" at bounding box center [1057, 94] width 10 height 10
click at [1030, 111] on link "Re-send invite" at bounding box center [1024, 111] width 75 height 17
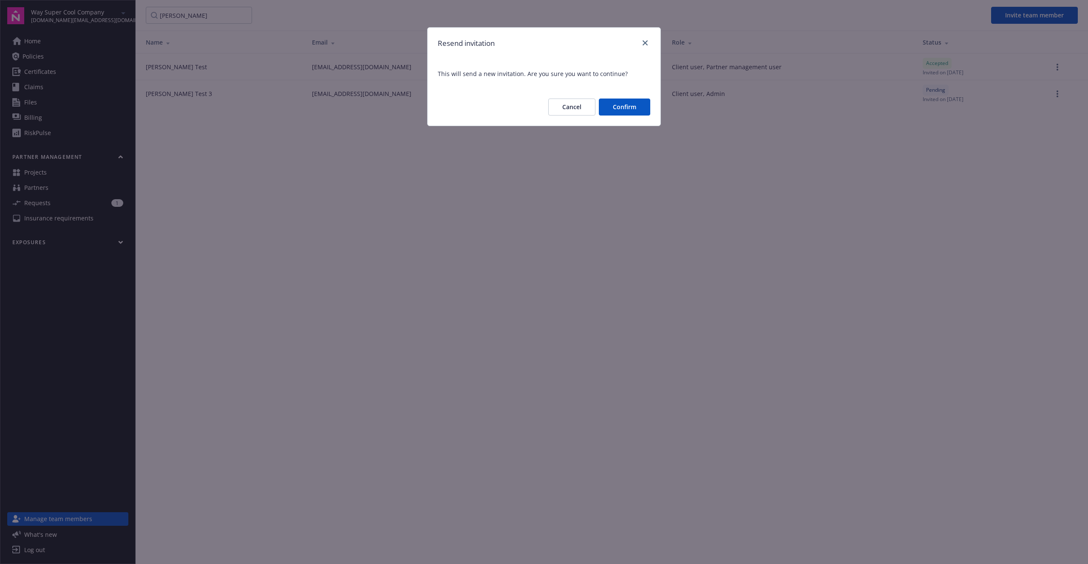
click at [616, 105] on button "Confirm" at bounding box center [624, 107] width 51 height 17
click at [623, 104] on button "Confirm" at bounding box center [624, 107] width 51 height 17
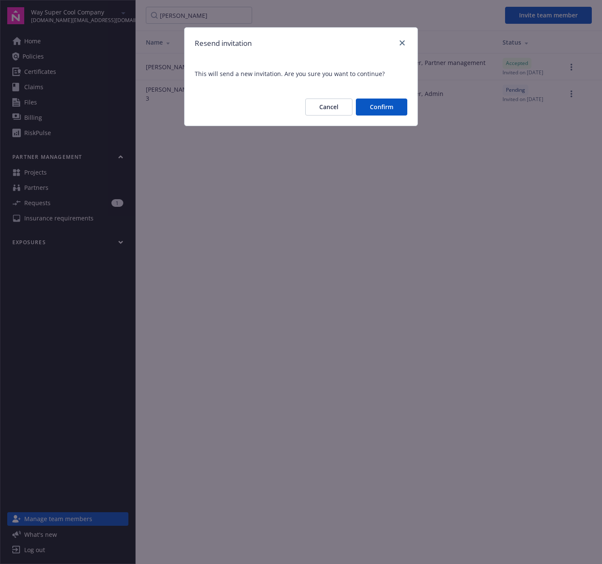
click at [369, 110] on button "Confirm" at bounding box center [381, 107] width 51 height 17
click at [402, 42] on icon "close" at bounding box center [401, 42] width 5 height 5
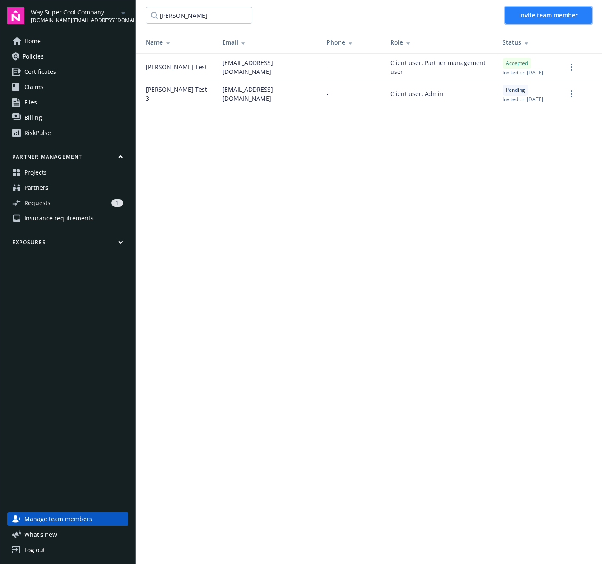
click at [553, 14] on span "Invite team member" at bounding box center [548, 15] width 59 height 8
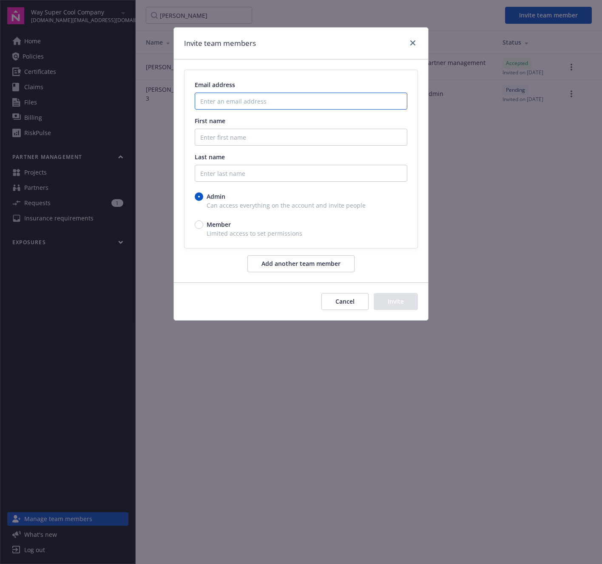
click at [233, 100] on input "Enter an email address" at bounding box center [301, 101] width 212 height 17
type input "lizhuogo+1@gmail.com"
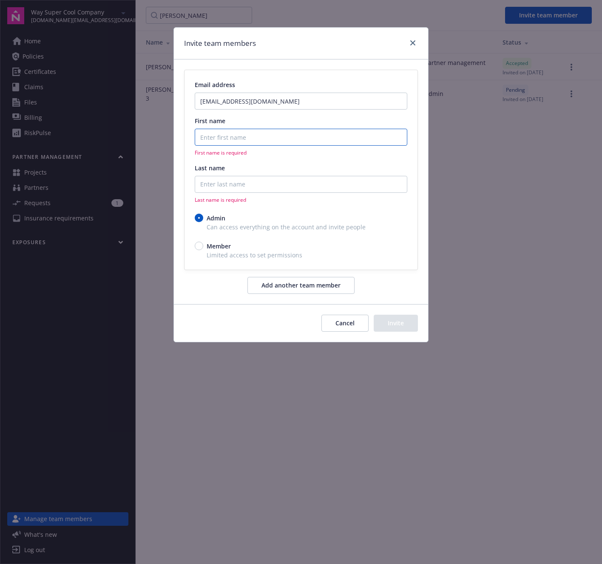
click at [252, 138] on input "First name" at bounding box center [301, 137] width 212 height 17
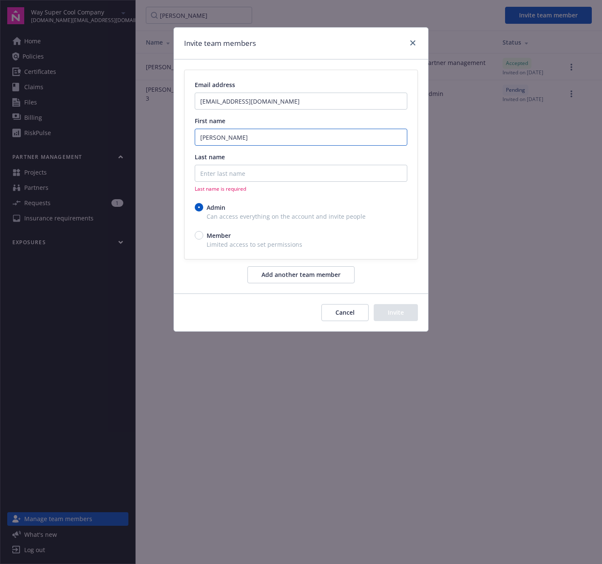
type input "Kevin"
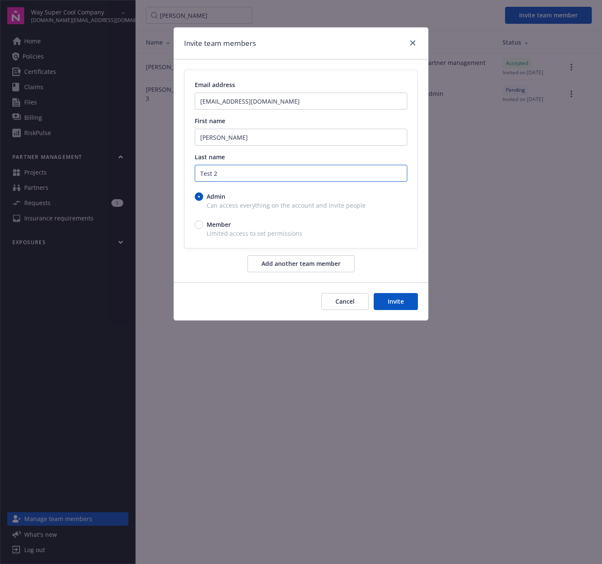
type input "Test 2"
click at [197, 224] on input "Member" at bounding box center [199, 225] width 8 height 8
radio input "true"
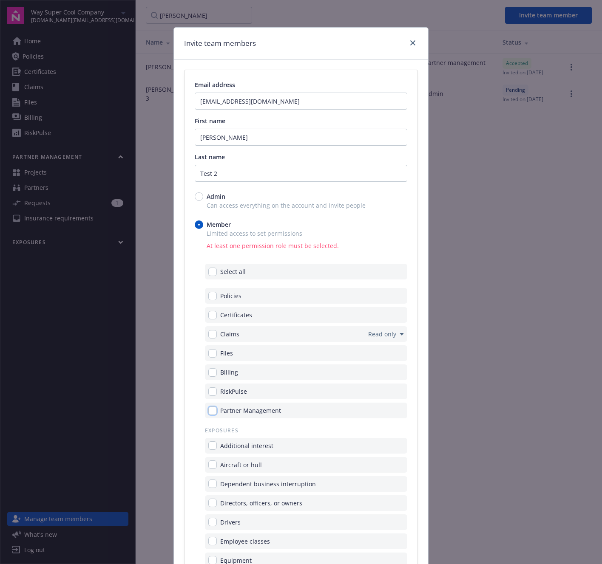
click at [213, 412] on input "checkbox" at bounding box center [212, 411] width 8 height 8
checkbox input "true"
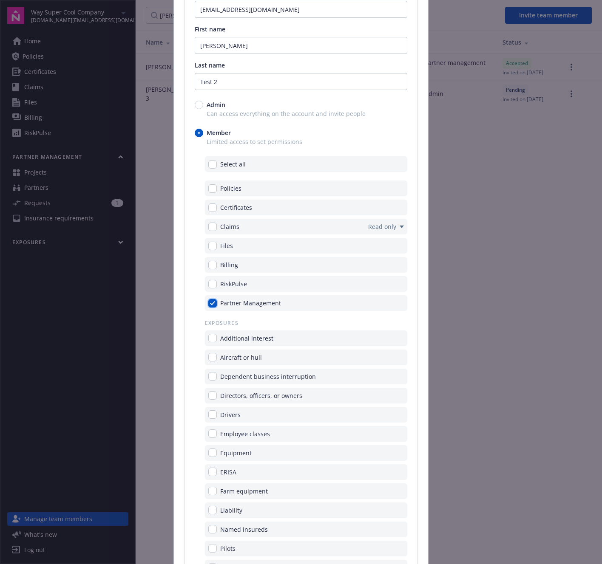
scroll to position [249, 0]
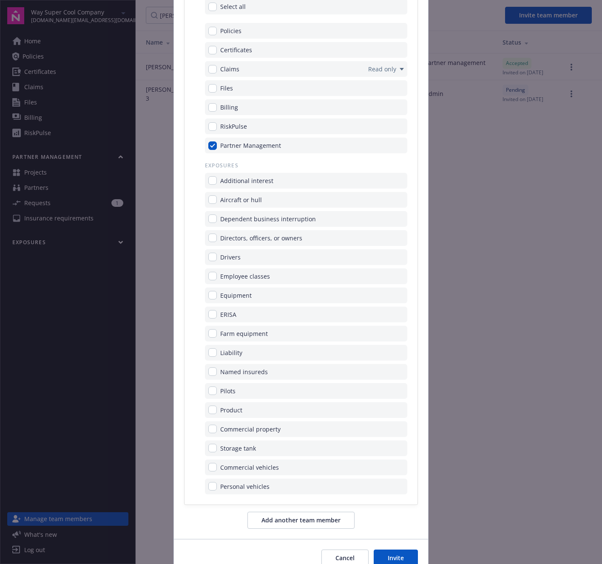
click at [393, 553] on button "Invite" at bounding box center [396, 558] width 44 height 17
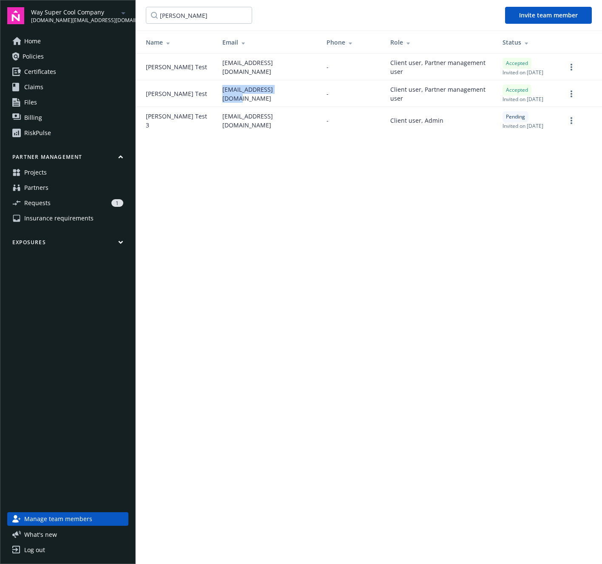
drag, startPoint x: 270, startPoint y: 93, endPoint x: 207, endPoint y: 91, distance: 63.4
click at [215, 91] on td "lizhuogo+1@gmail.com" at bounding box center [267, 93] width 104 height 27
copy span "lizhuogo+1@gmail.com"
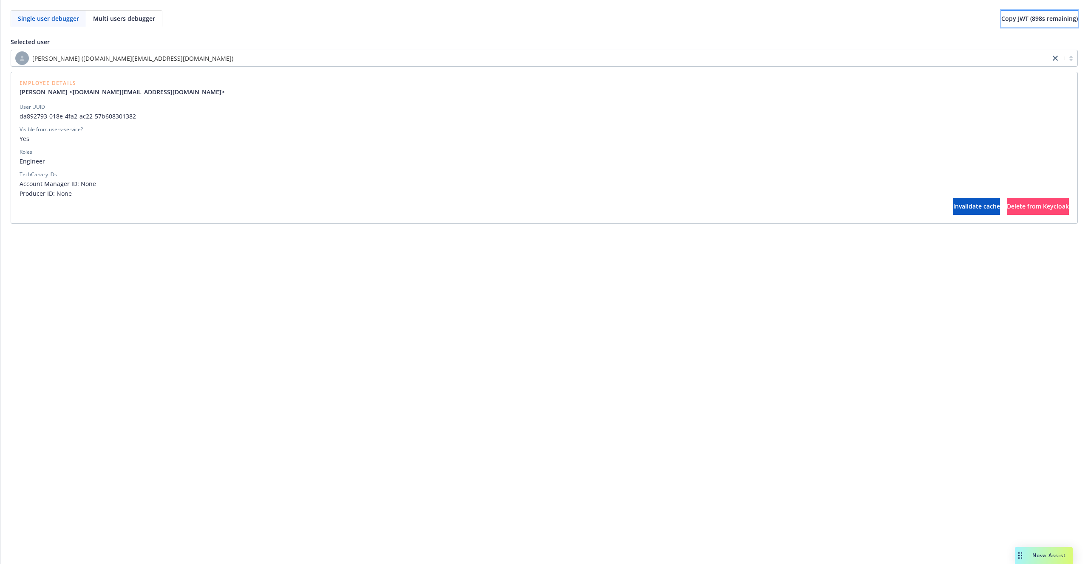
click at [1001, 21] on span "Copy JWT ( 898 s remaining)" at bounding box center [1039, 18] width 76 height 8
click at [739, 266] on div "Single user debugger Multi users debugger Copy JWT ( 264 s remaining) Selected …" at bounding box center [543, 282] width 1087 height 564
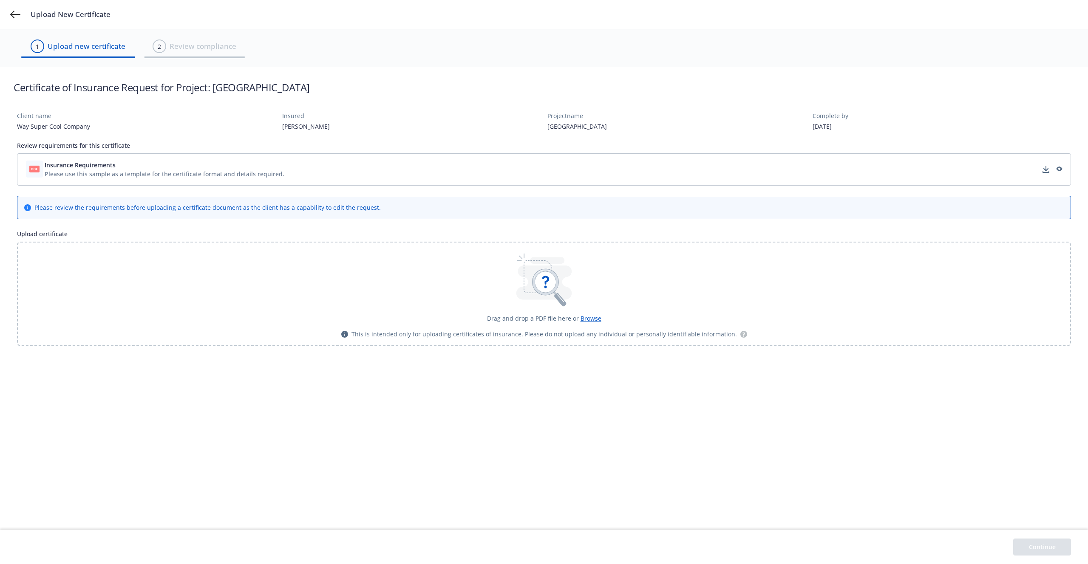
click at [585, 310] on div "Drag and drop a PDF file here or Browse This is intended only for uploading cer…" at bounding box center [544, 293] width 406 height 89
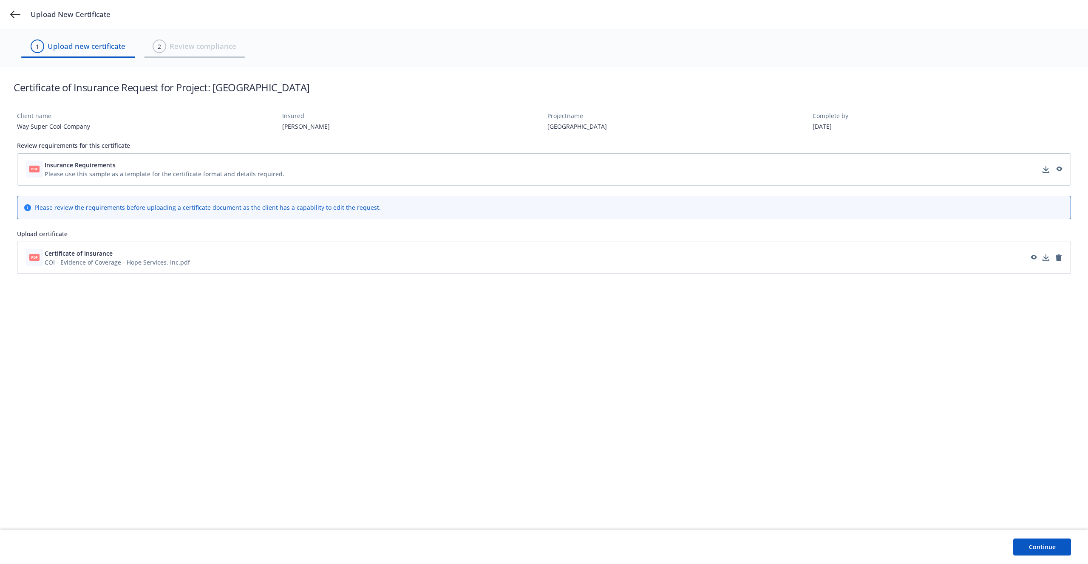
click at [1038, 539] on button "Continue" at bounding box center [1042, 547] width 58 height 17
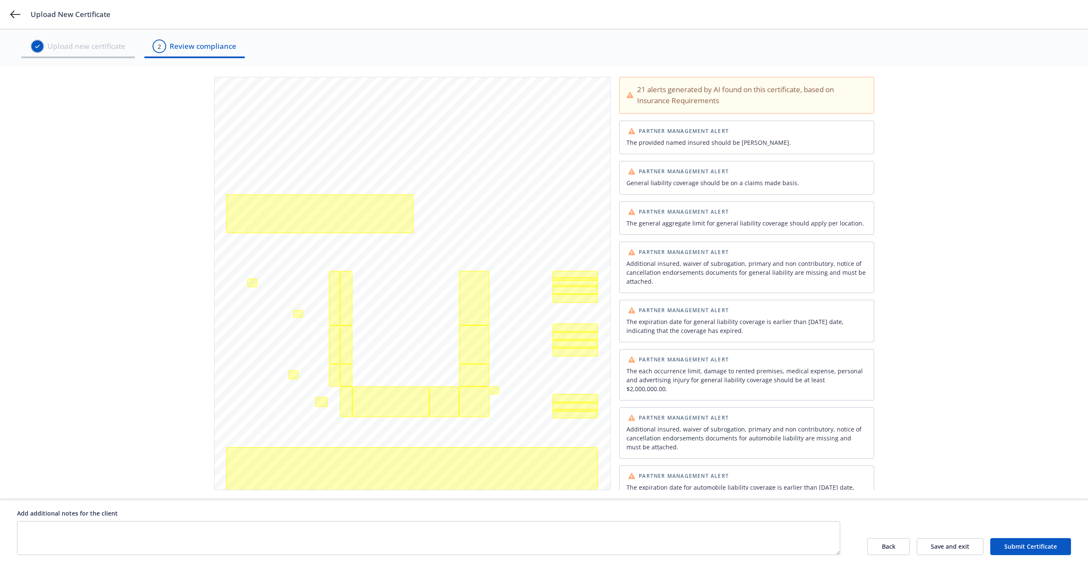
click at [1015, 543] on button "Submit Certificate" at bounding box center [1030, 546] width 81 height 17
